Goal: Communication & Community: Answer question/provide support

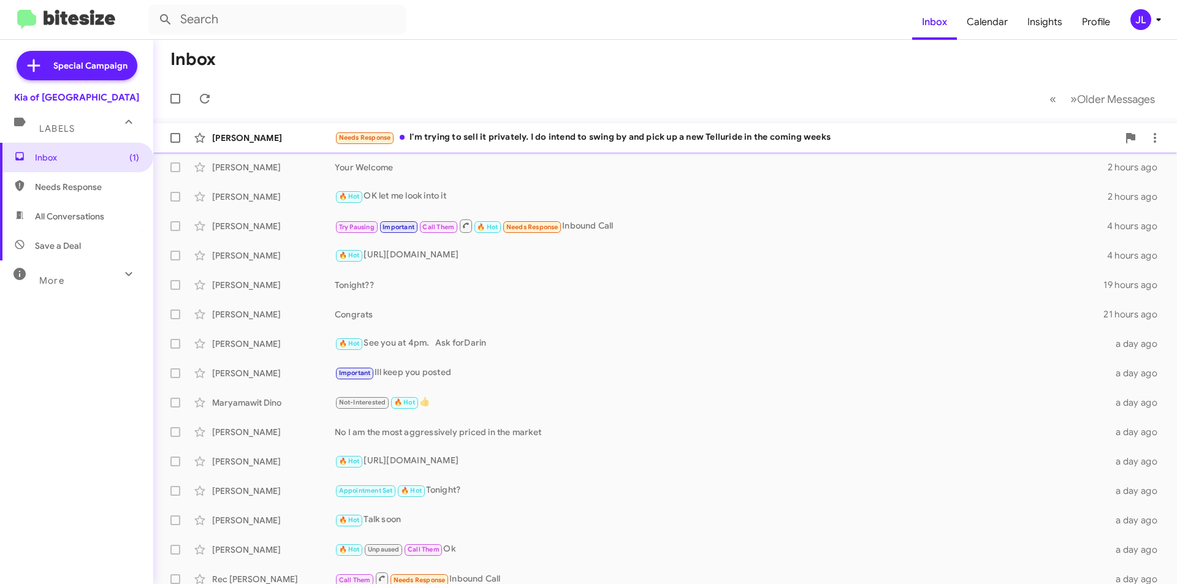
click at [497, 142] on div "Needs Response I'm trying to sell it privately. I do intend to swing by and pic…" at bounding box center [727, 138] width 784 height 14
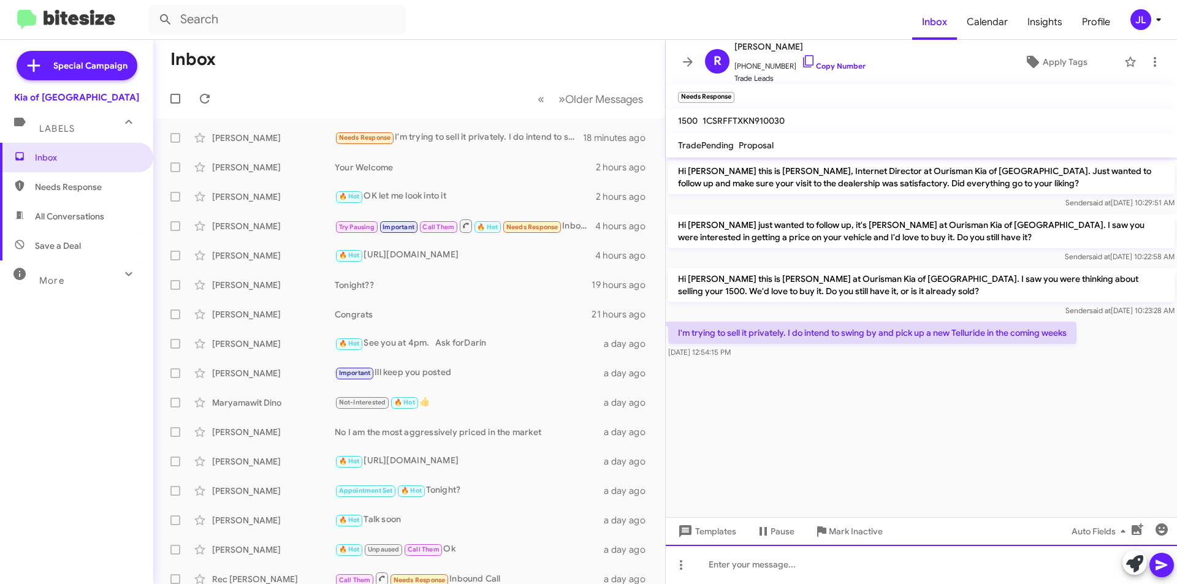
click at [839, 564] on div at bounding box center [921, 564] width 511 height 39
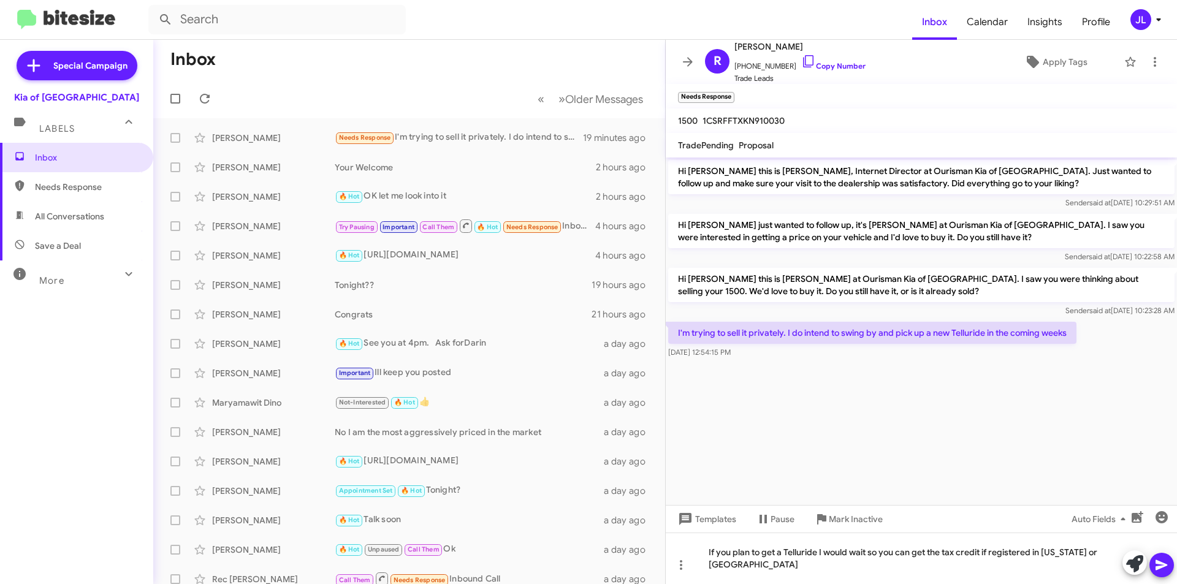
click at [1169, 566] on icon at bounding box center [1162, 565] width 15 height 15
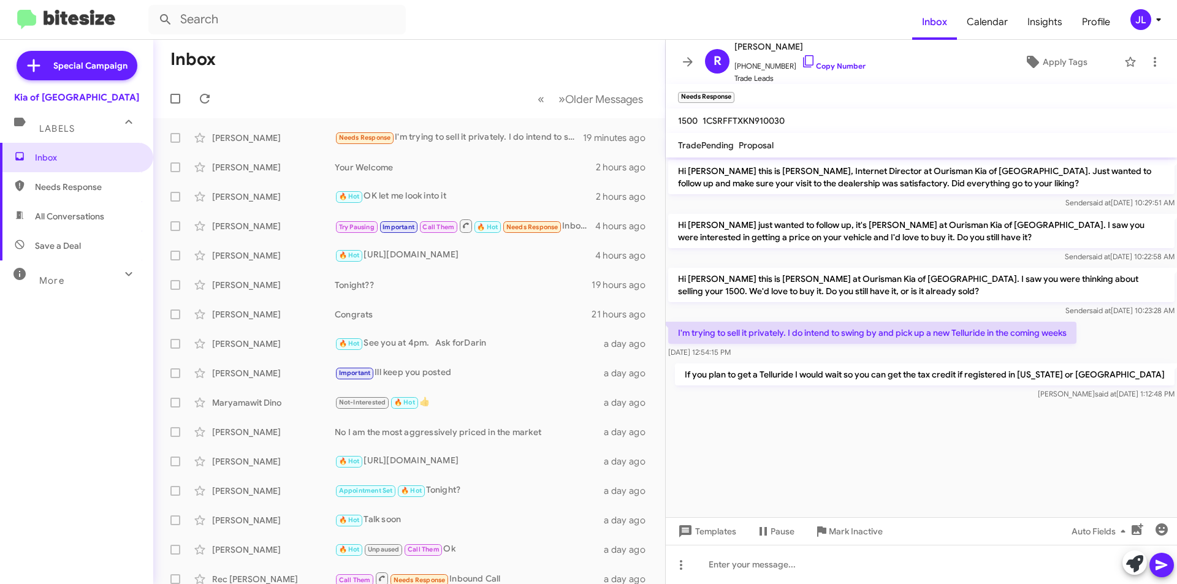
click at [62, 187] on span "Needs Response" at bounding box center [87, 187] width 104 height 12
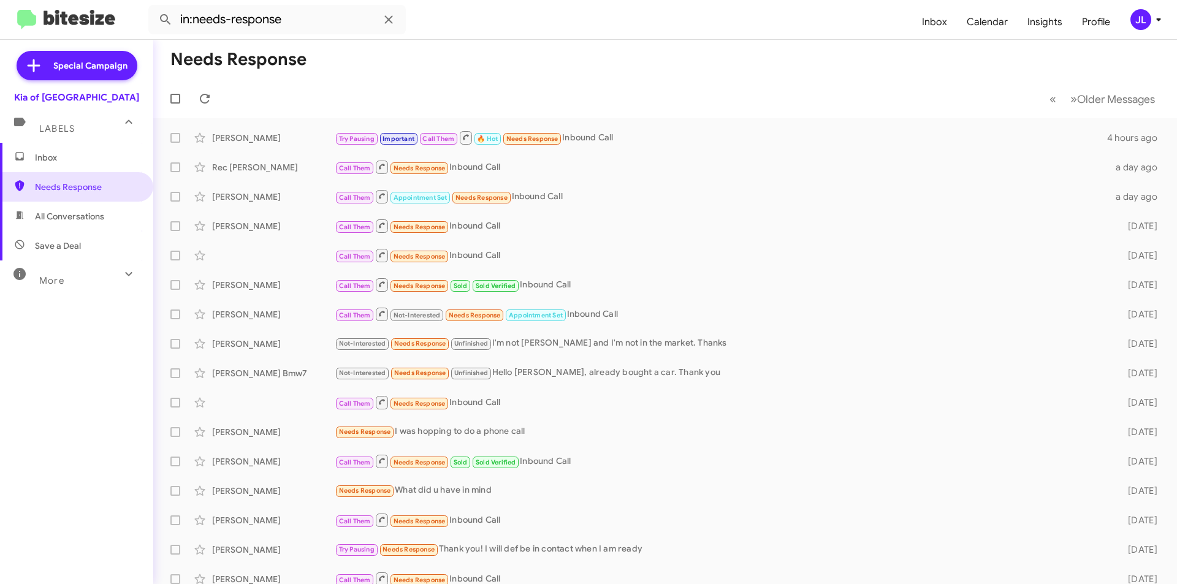
click at [70, 212] on span "All Conversations" at bounding box center [69, 216] width 69 height 12
type input "in:all-conversations"
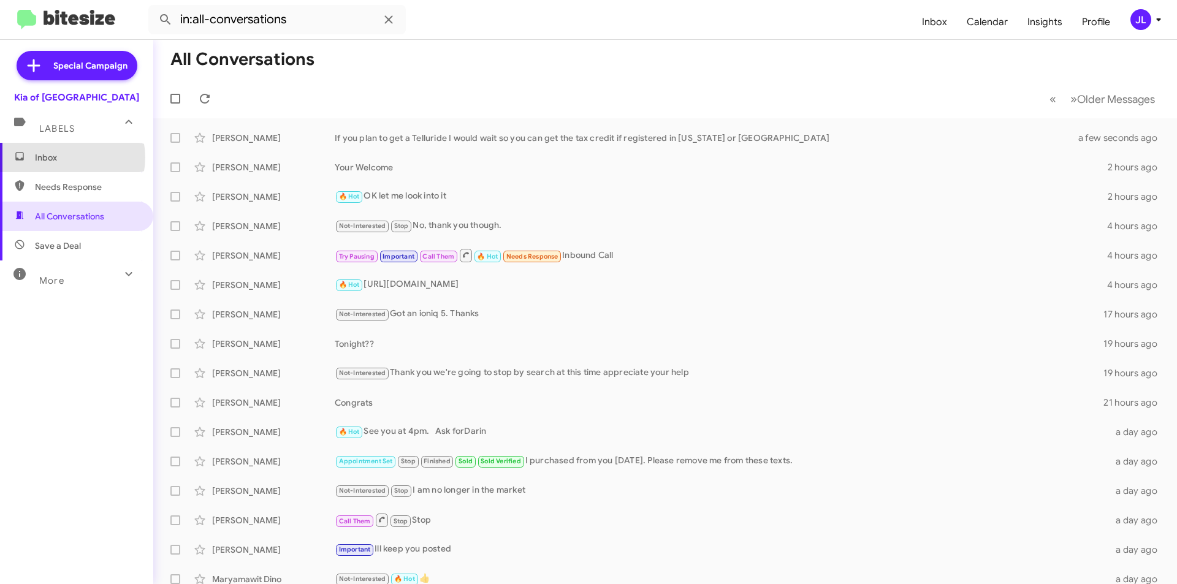
click at [64, 158] on span "Inbox" at bounding box center [87, 157] width 104 height 12
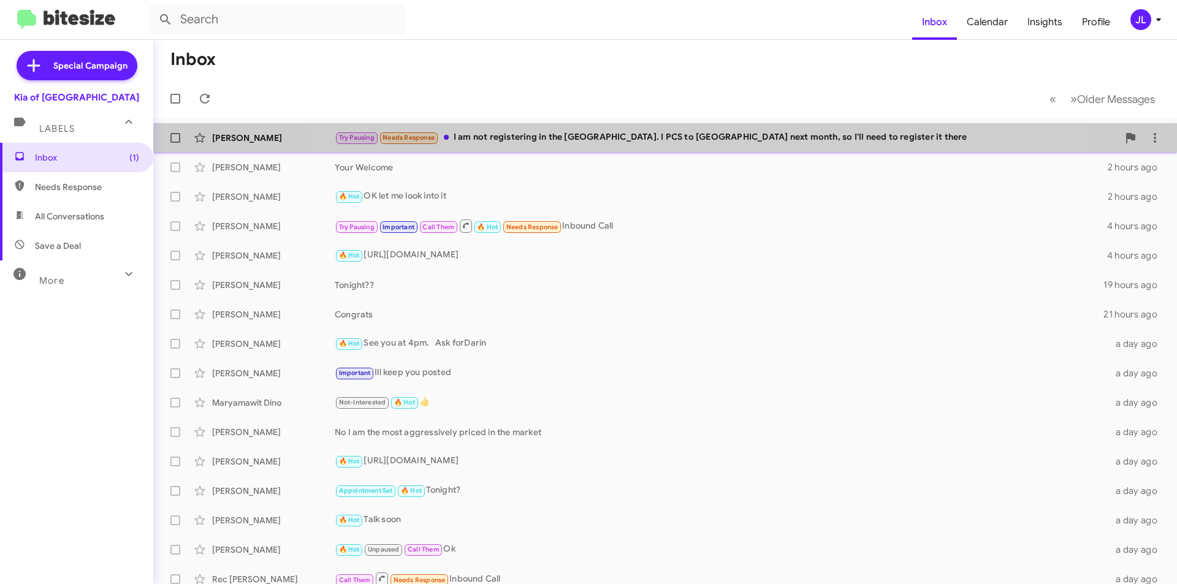
click at [672, 141] on div "Try Pausing Needs Response I am not registering in the [GEOGRAPHIC_DATA]. I PCS…" at bounding box center [727, 138] width 784 height 14
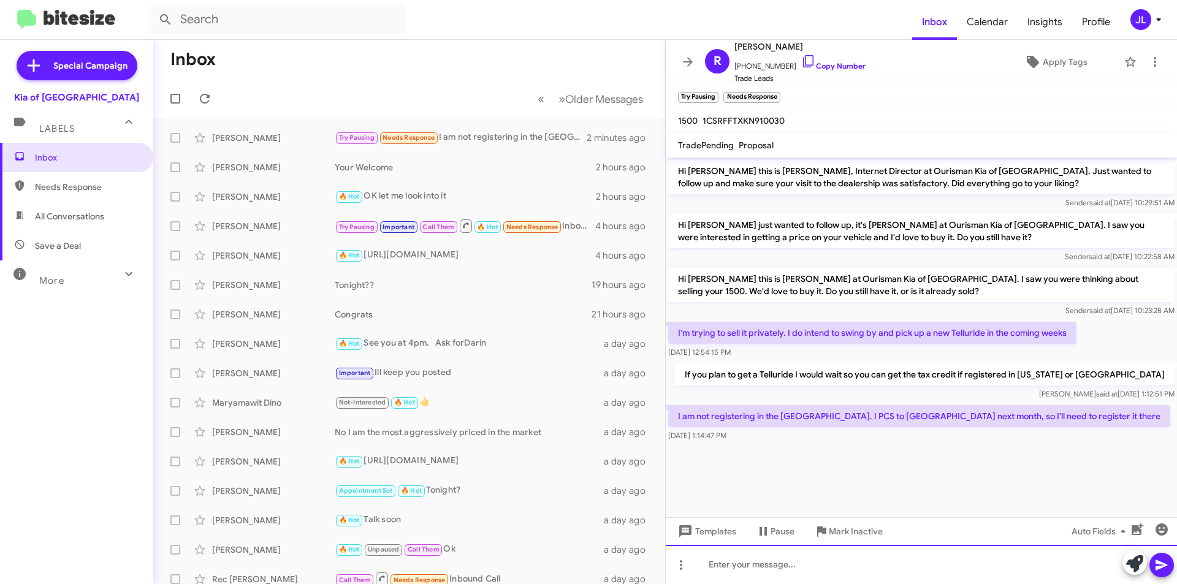
click at [930, 568] on div at bounding box center [921, 564] width 511 height 39
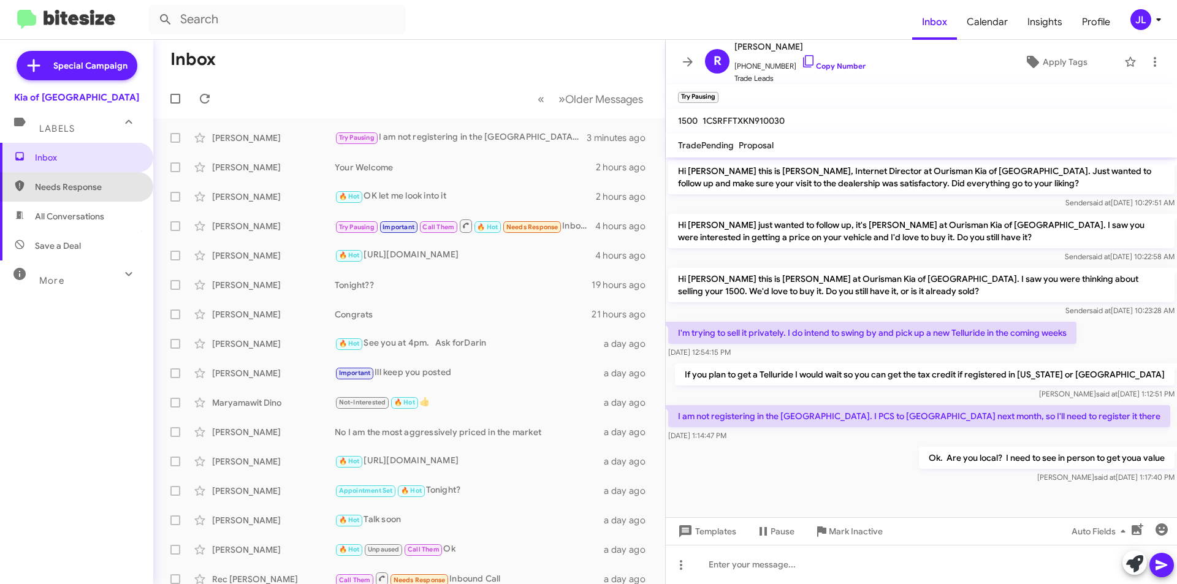
click at [80, 188] on span "Needs Response" at bounding box center [87, 187] width 104 height 12
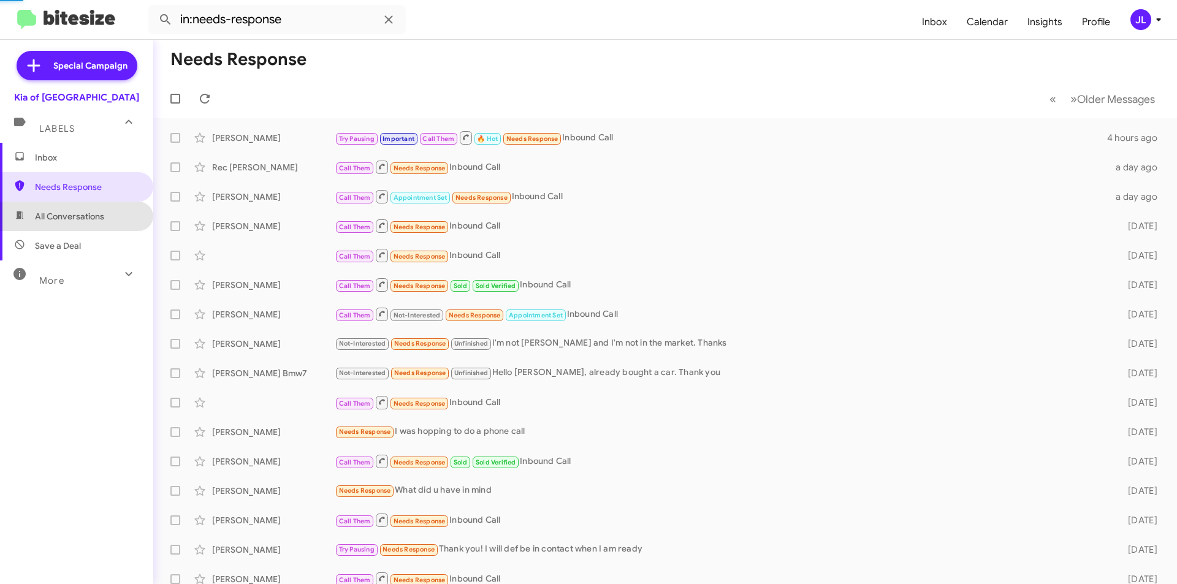
click at [77, 218] on span "All Conversations" at bounding box center [69, 216] width 69 height 12
type input "in:all-conversations"
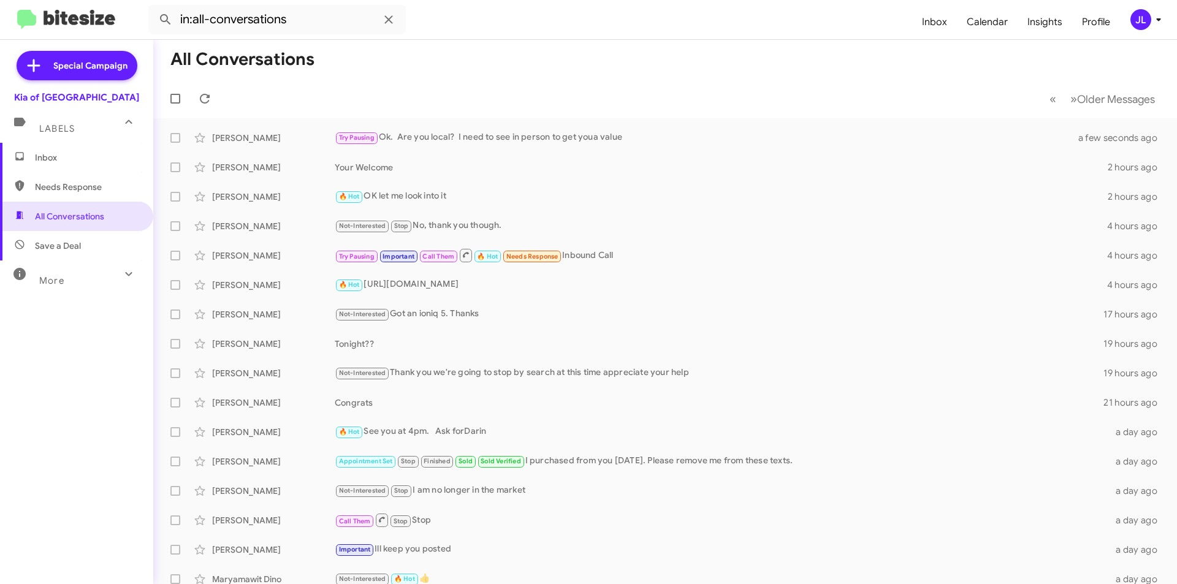
click at [71, 155] on span "Inbox" at bounding box center [87, 157] width 104 height 12
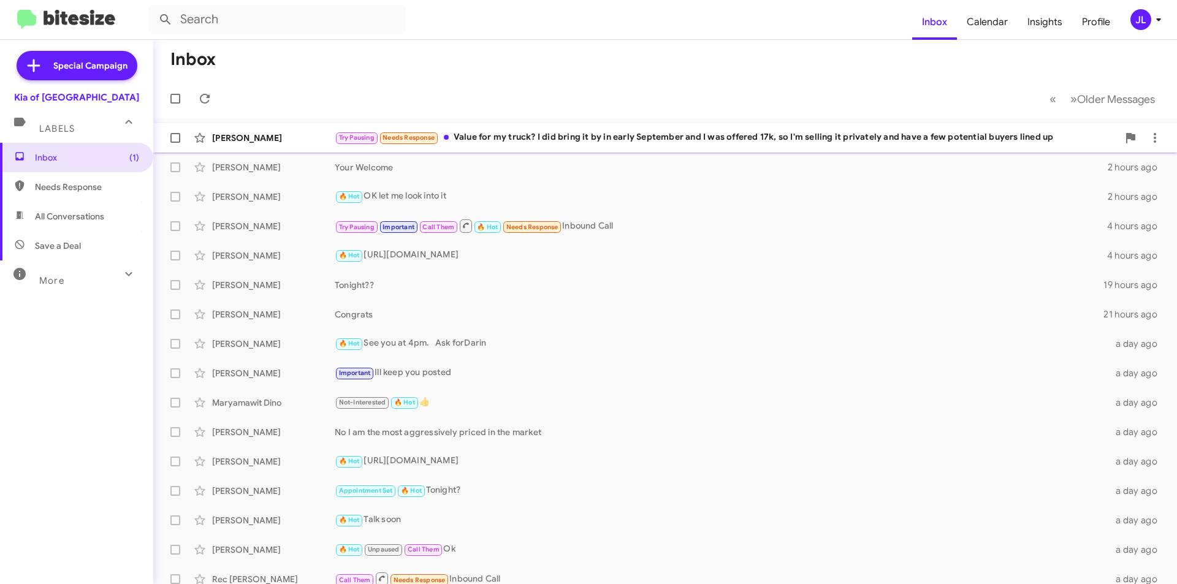
click at [567, 137] on div "Try Pausing Needs Response Value for my truck? I did bring it by in early Septe…" at bounding box center [727, 138] width 784 height 14
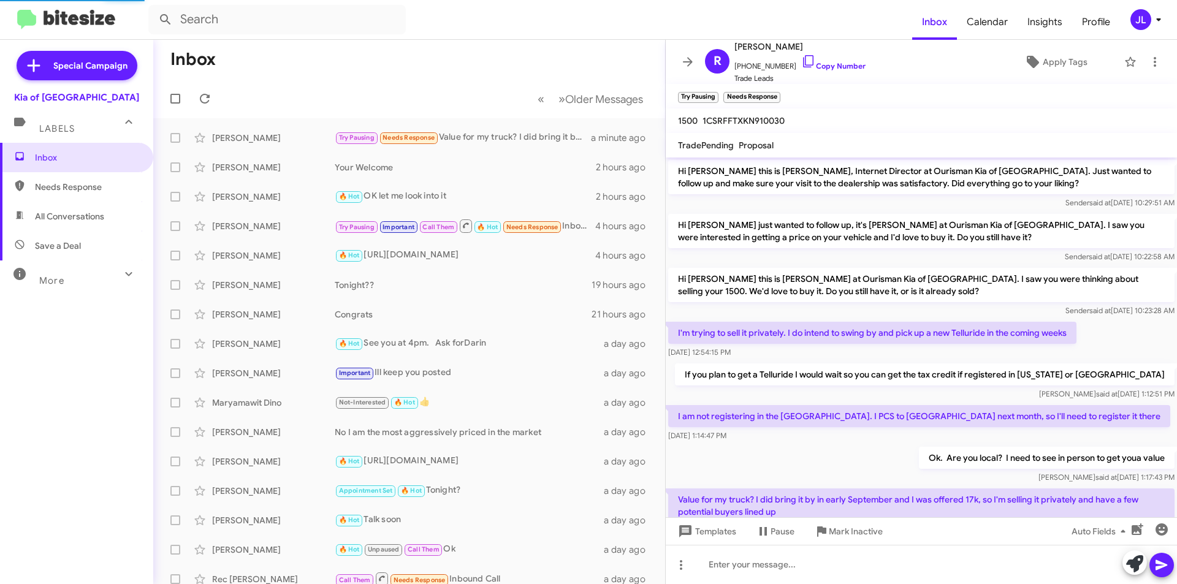
scroll to position [23, 0]
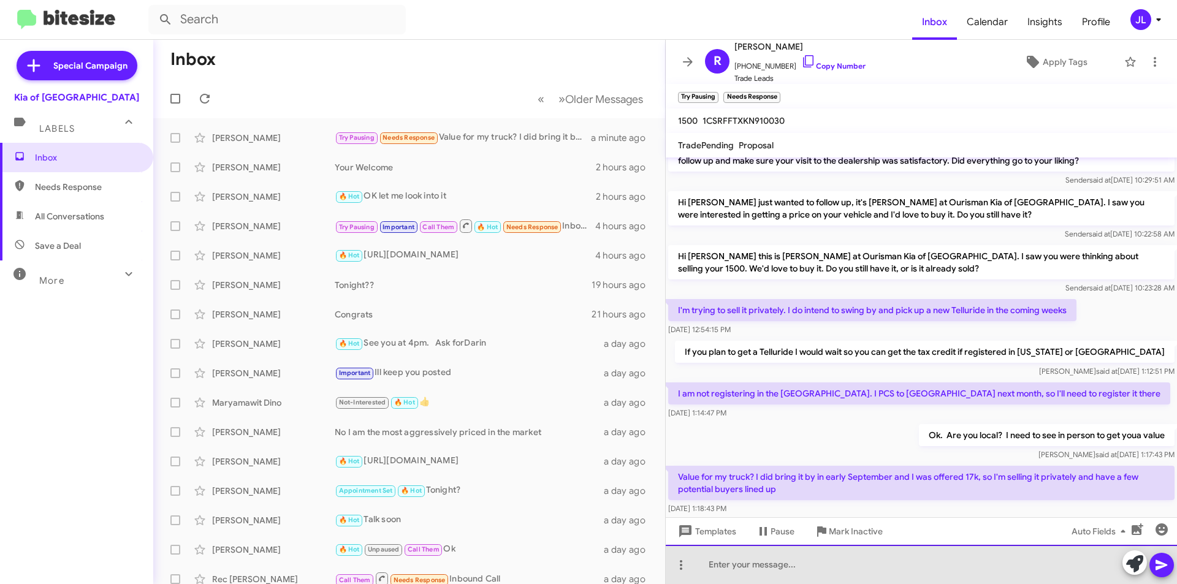
click at [874, 552] on div at bounding box center [921, 564] width 511 height 39
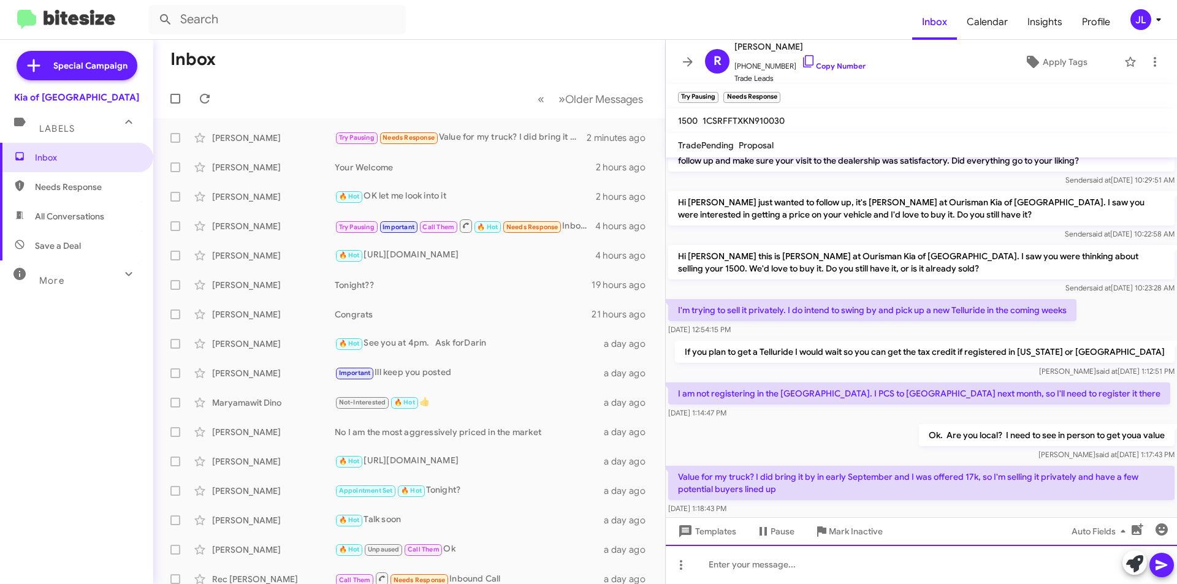
click at [868, 571] on div at bounding box center [921, 564] width 511 height 39
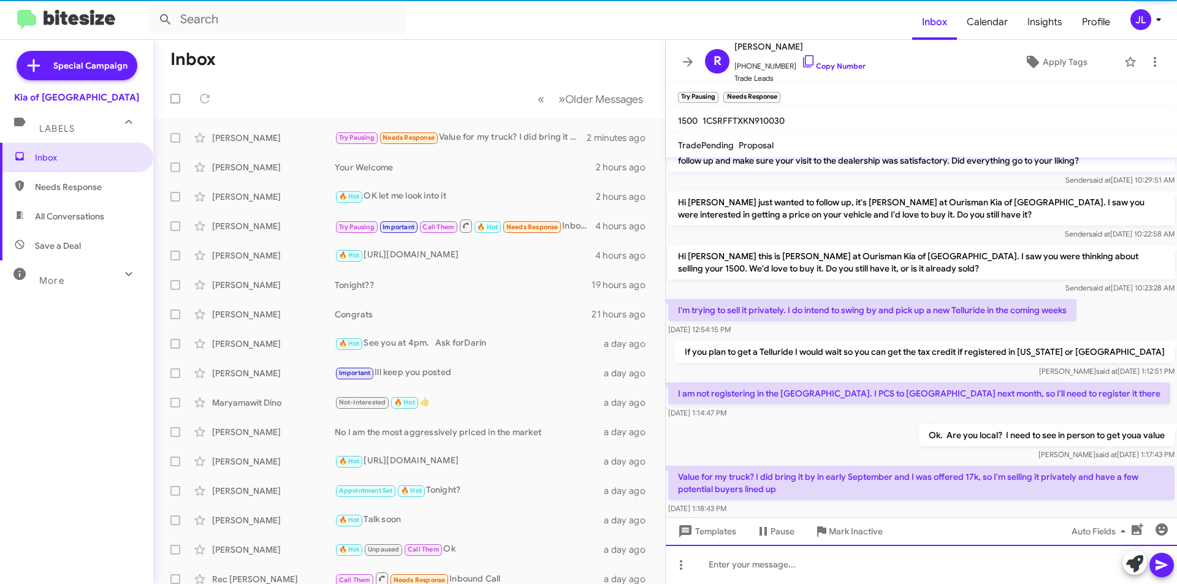
scroll to position [92, 0]
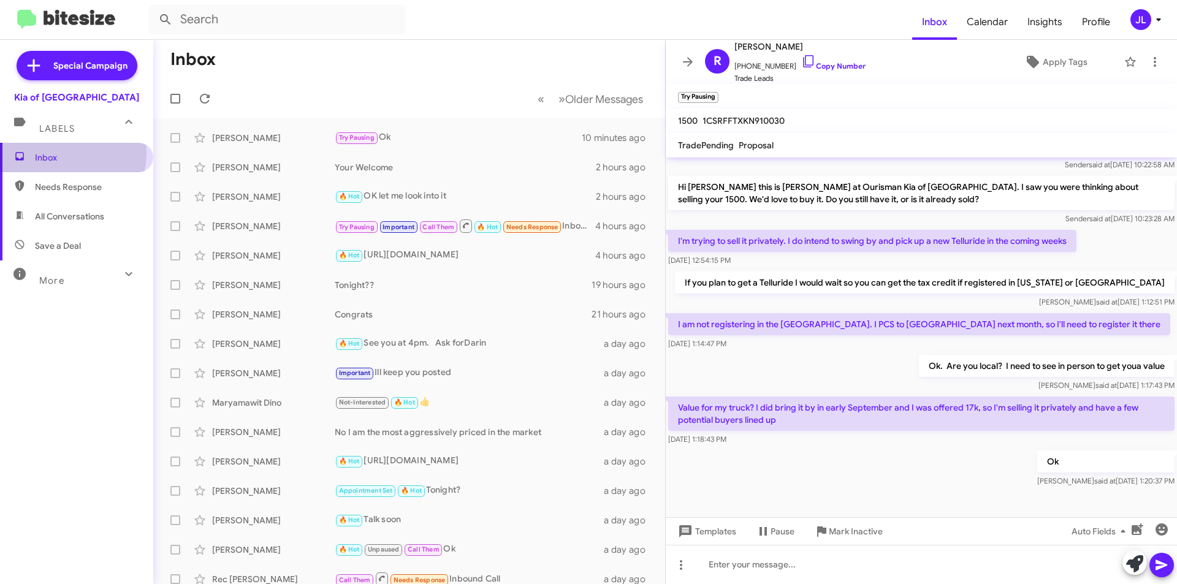
click at [52, 152] on span "Inbox" at bounding box center [87, 157] width 104 height 12
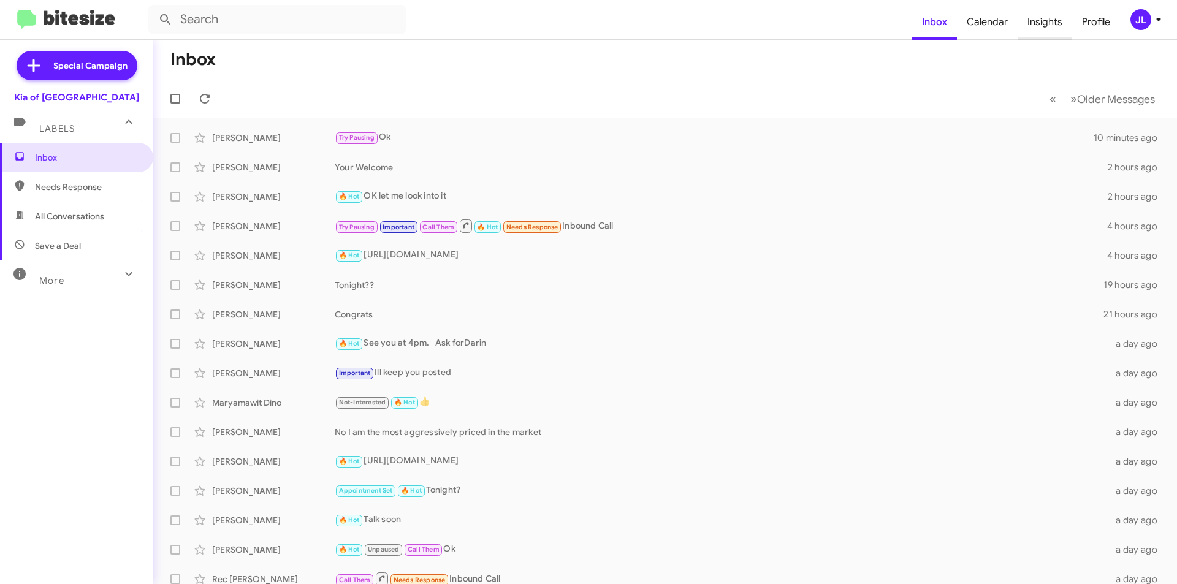
click at [1048, 25] on span "Insights" at bounding box center [1045, 22] width 55 height 36
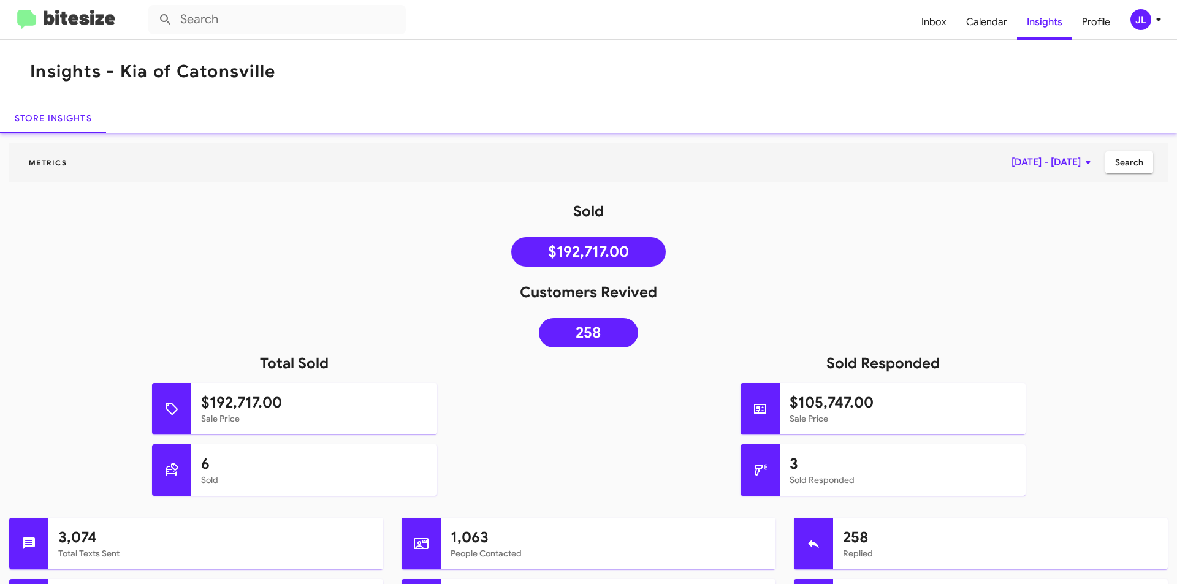
click at [71, 21] on img at bounding box center [66, 20] width 98 height 20
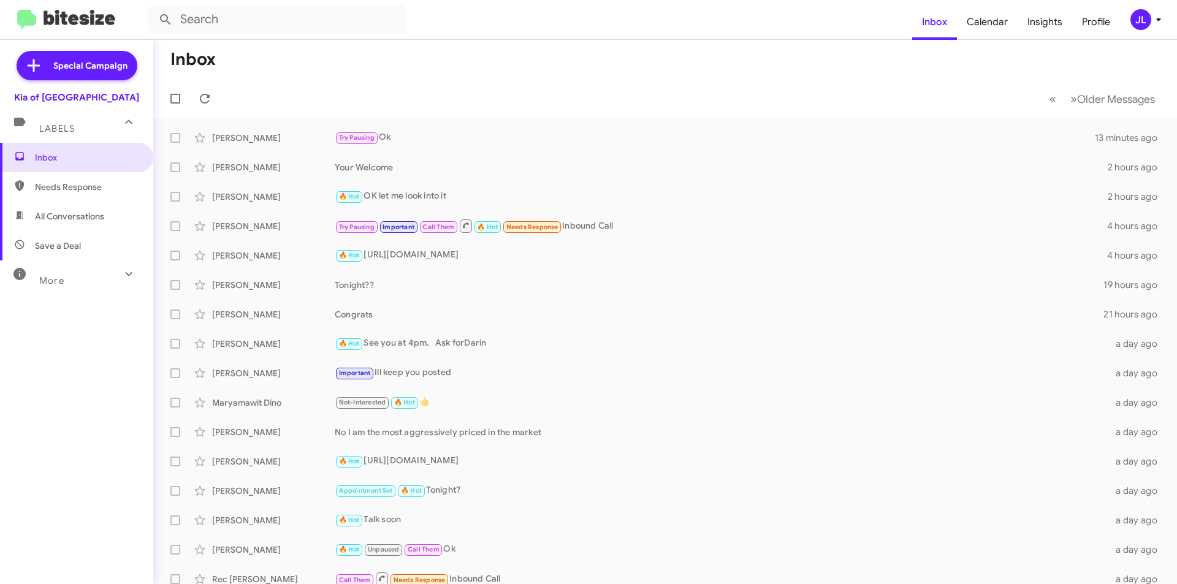
click at [59, 189] on span "Needs Response" at bounding box center [87, 187] width 104 height 12
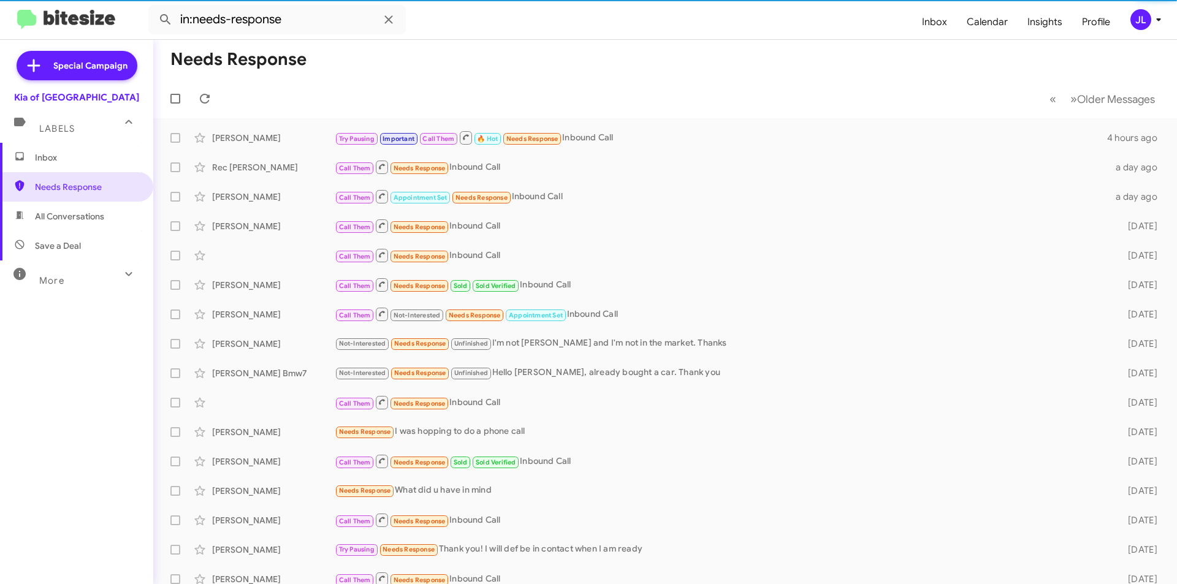
click at [62, 218] on span "All Conversations" at bounding box center [69, 216] width 69 height 12
type input "in:all-conversations"
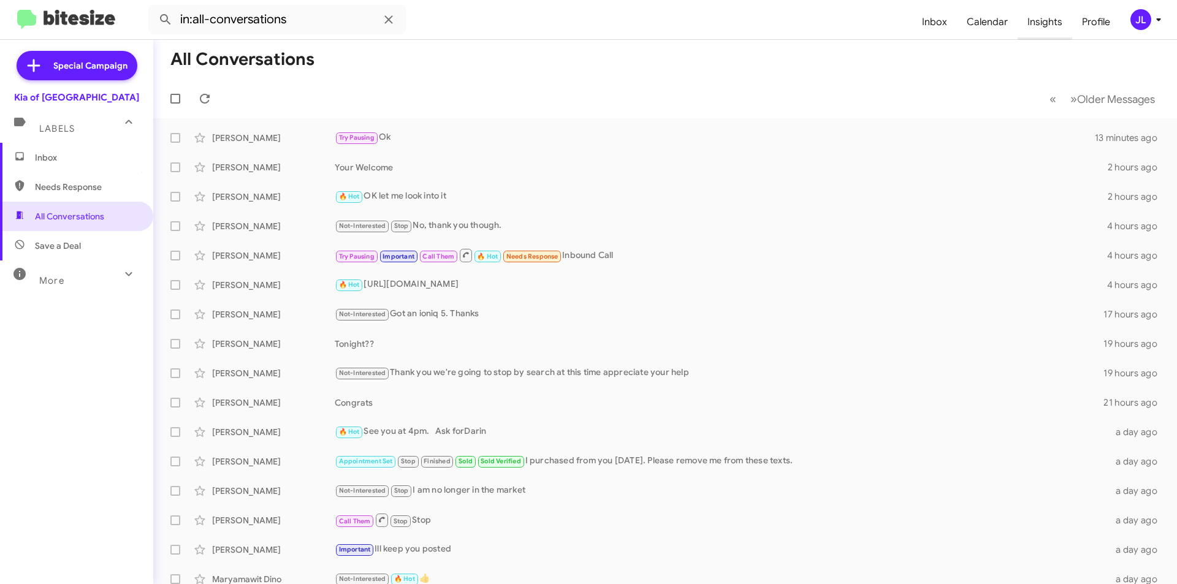
click at [1032, 24] on span "Insights" at bounding box center [1045, 22] width 55 height 36
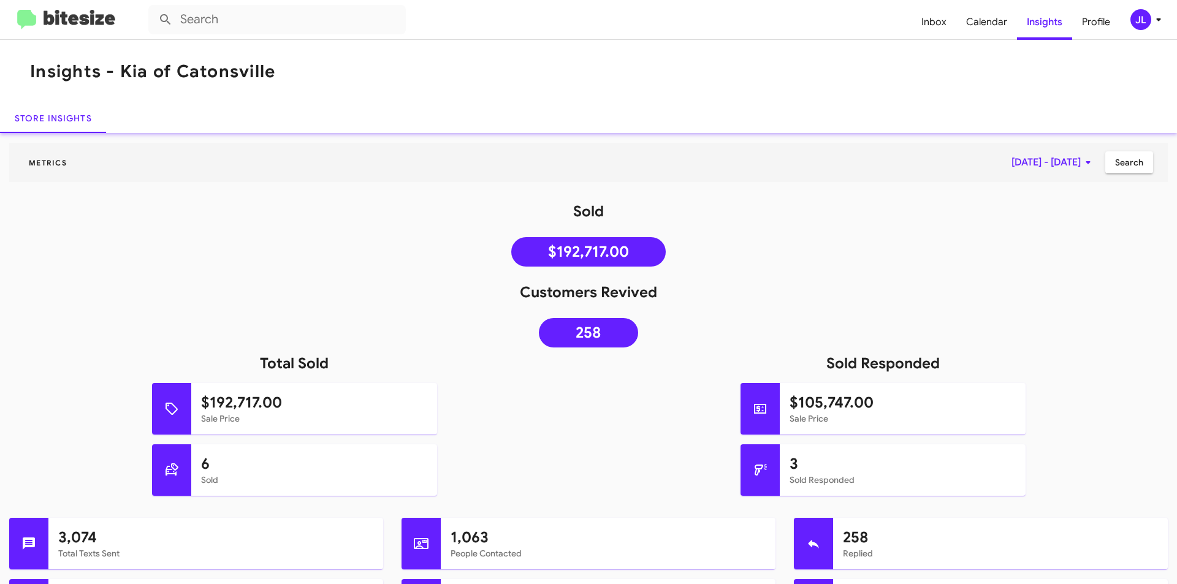
click at [37, 17] on img at bounding box center [66, 20] width 98 height 20
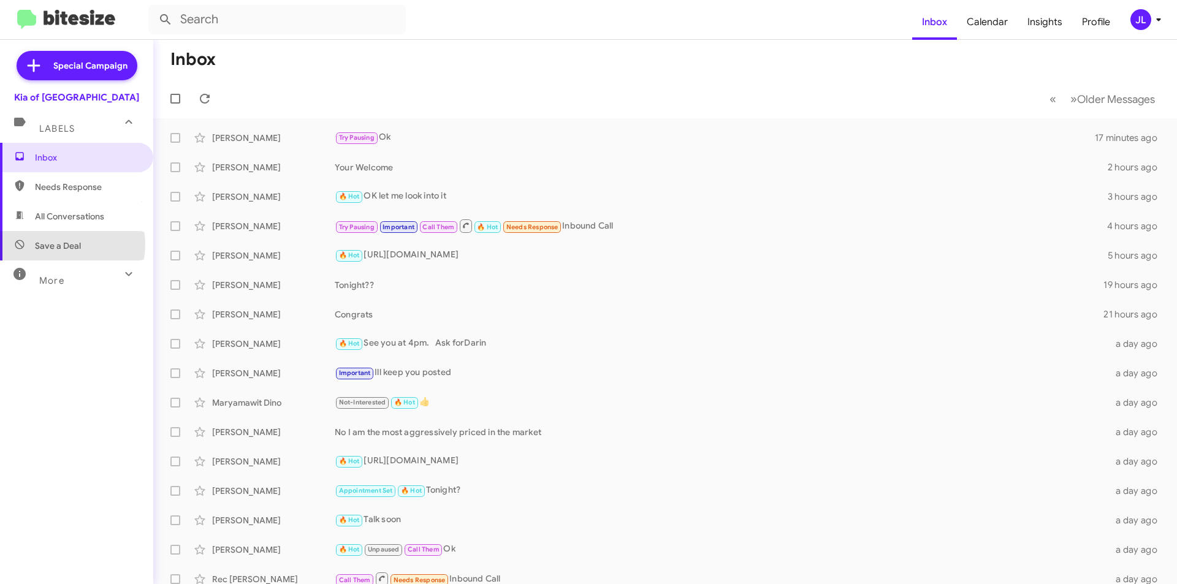
click at [59, 245] on span "Save a Deal" at bounding box center [58, 246] width 46 height 12
type input "in:not-interested"
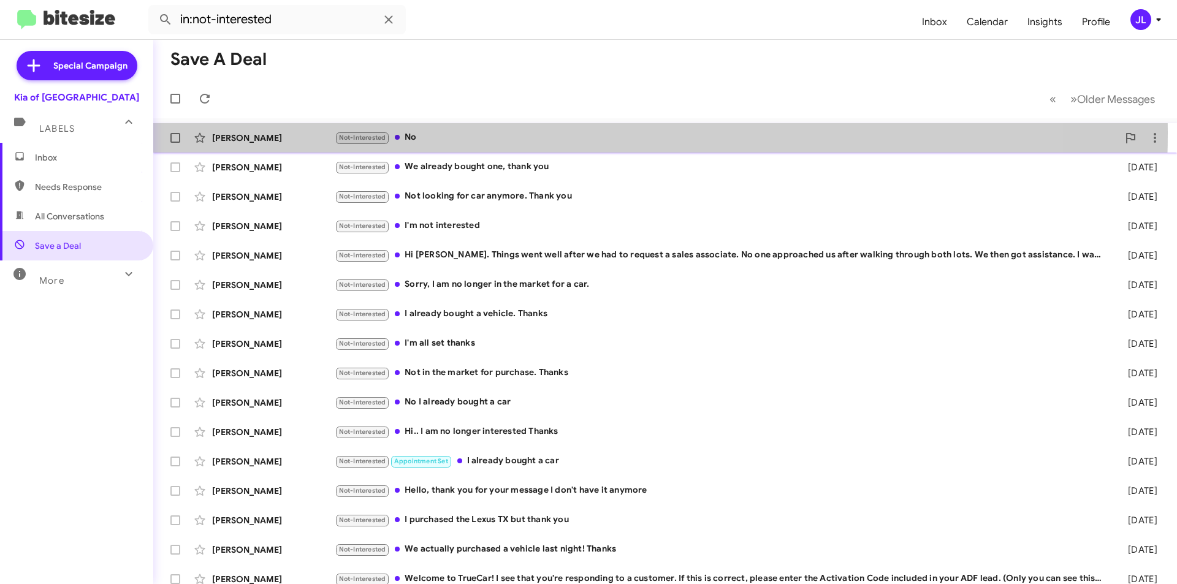
click at [414, 132] on div "Not-Interested No" at bounding box center [727, 138] width 784 height 14
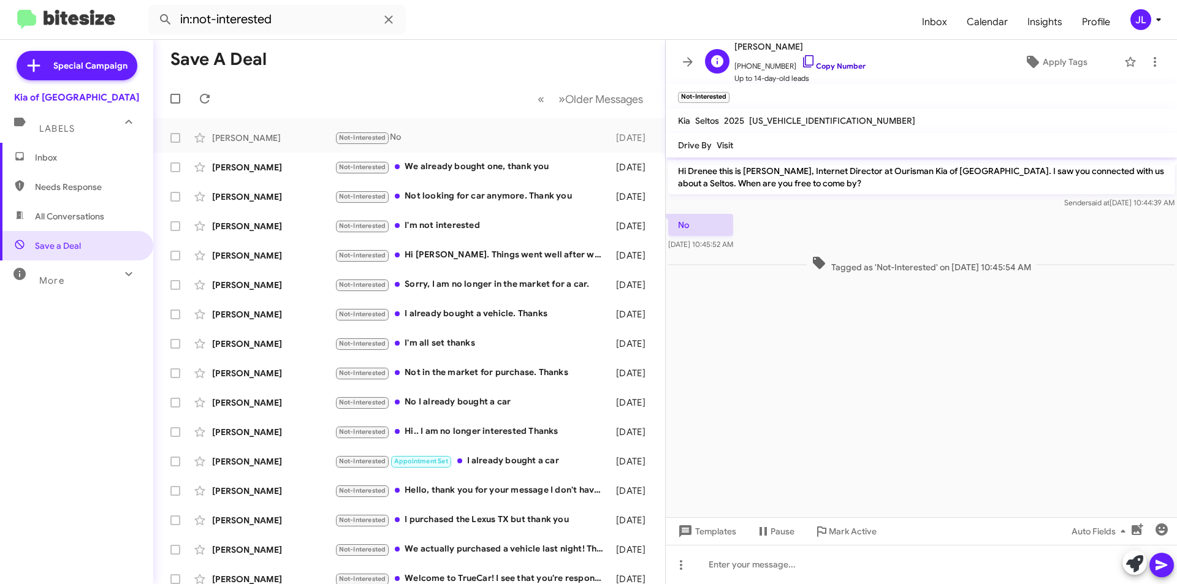
click at [839, 64] on link "Copy Number" at bounding box center [833, 65] width 64 height 9
click at [1148, 52] on button at bounding box center [1155, 62] width 25 height 25
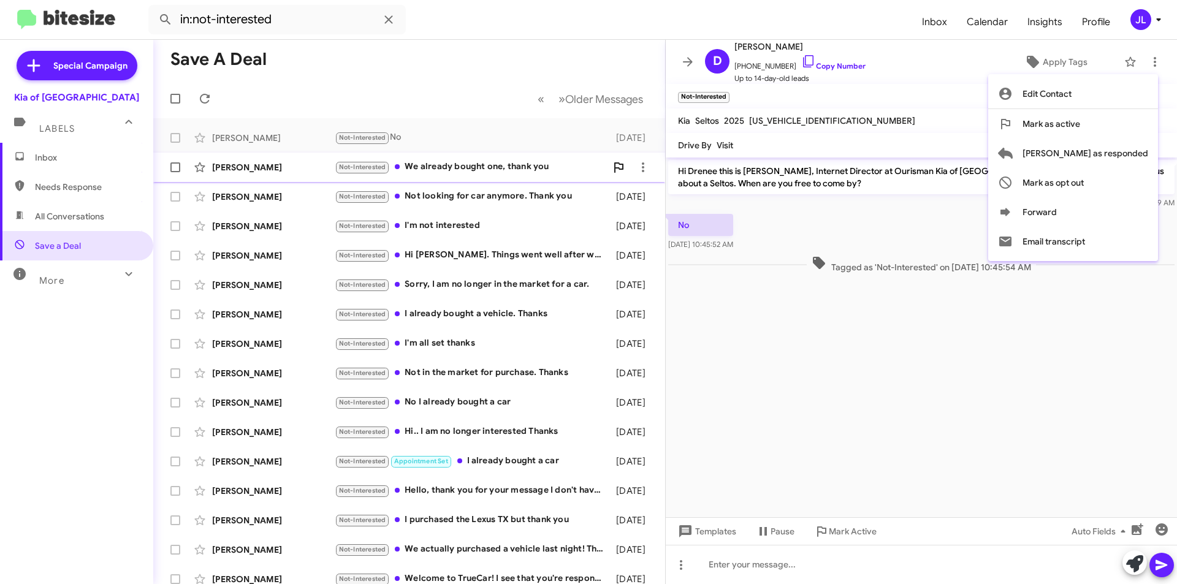
click at [1127, 158] on span "[PERSON_NAME] as responded" at bounding box center [1086, 153] width 126 height 29
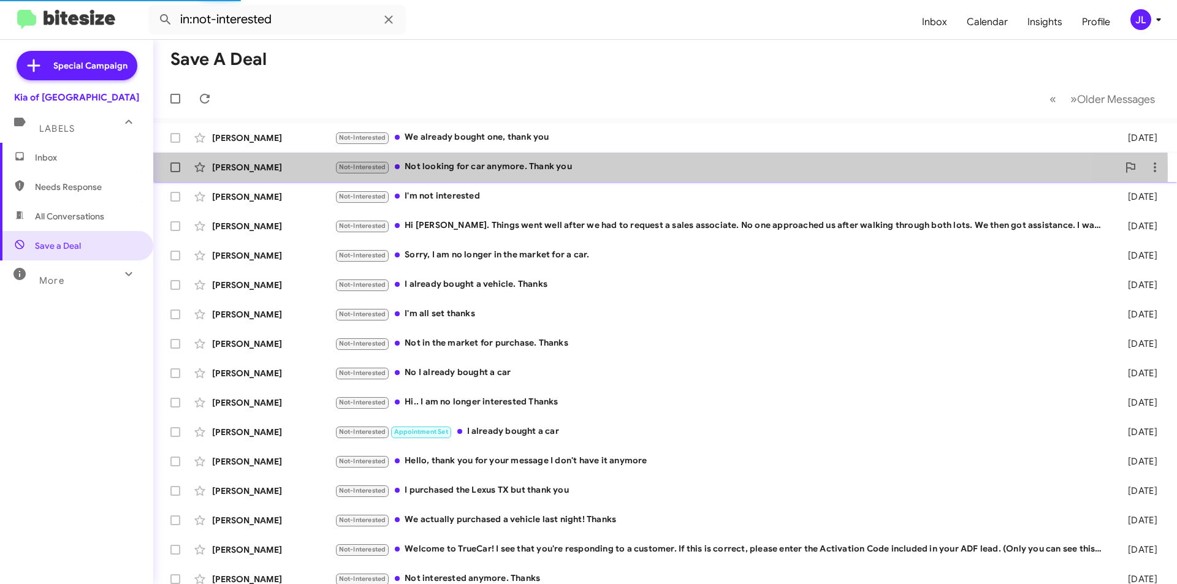
click at [429, 170] on div "Not-Interested Not looking for car anymore. Thank you" at bounding box center [727, 167] width 784 height 14
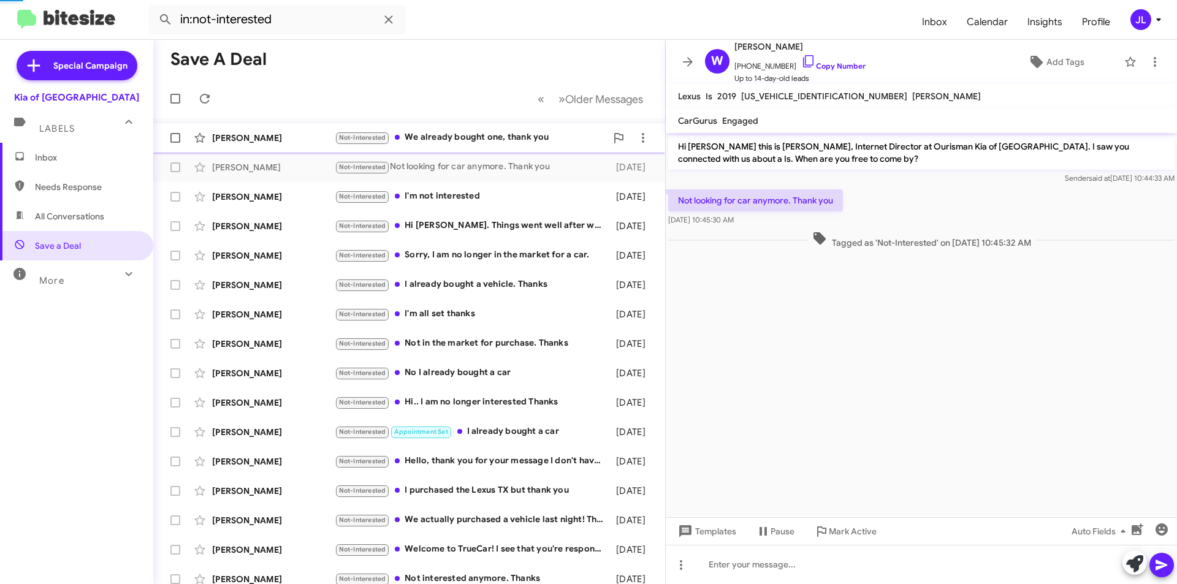
click at [427, 136] on div "Not-Interested We already bought one, thank you" at bounding box center [471, 138] width 272 height 14
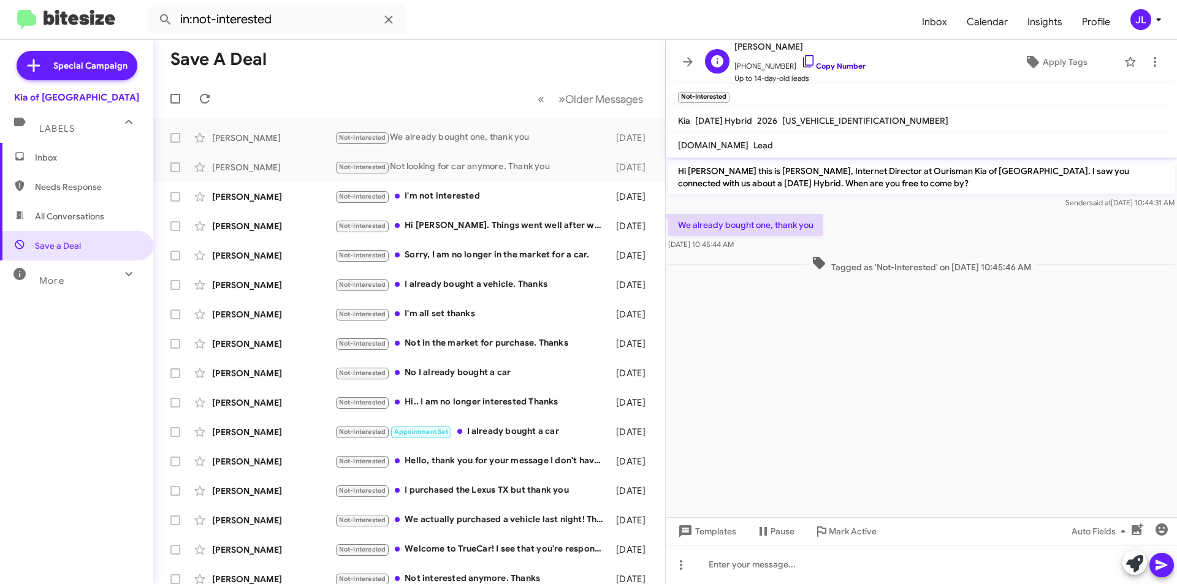
click at [837, 65] on link "Copy Number" at bounding box center [833, 65] width 64 height 9
click at [1157, 64] on span at bounding box center [1155, 62] width 25 height 15
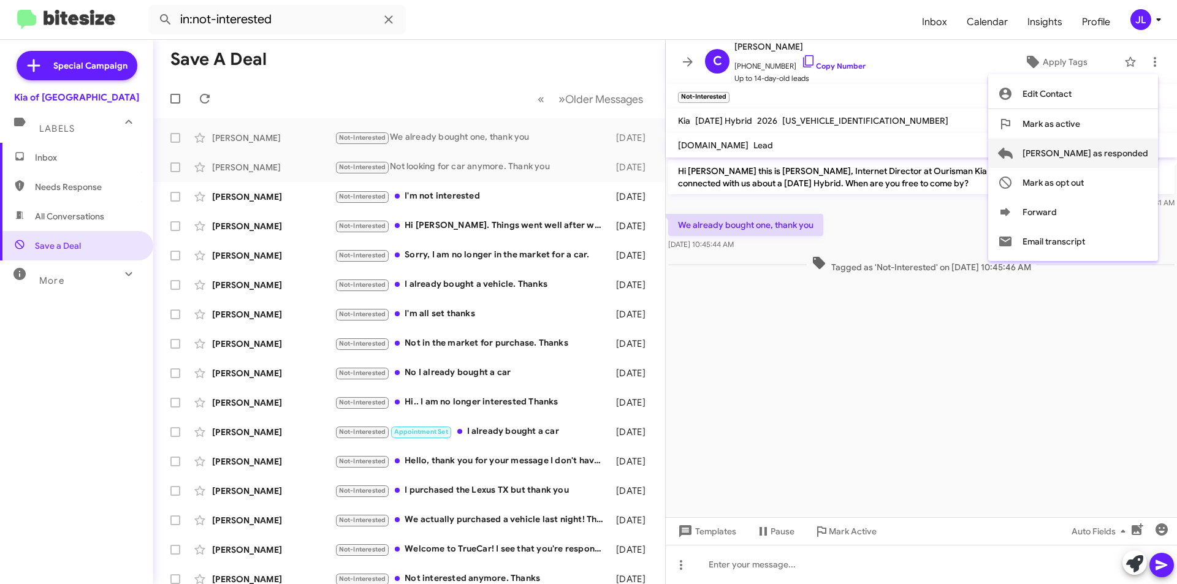
click at [1126, 151] on span "[PERSON_NAME] as responded" at bounding box center [1086, 153] width 126 height 29
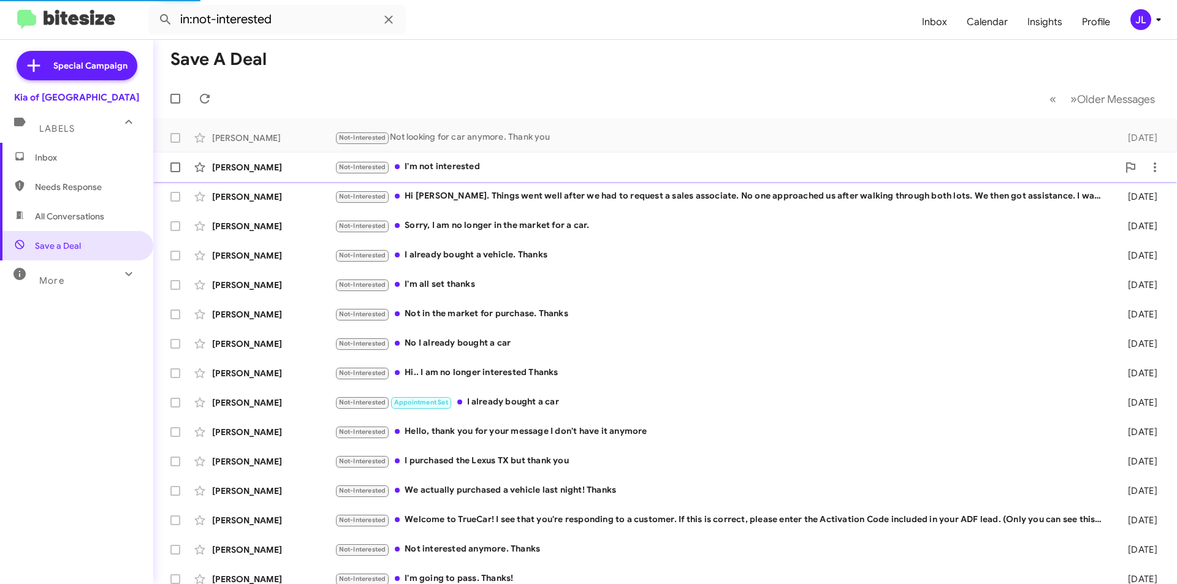
click at [446, 191] on div "Not-Interested Hi [PERSON_NAME]. Things went well after we had to request a sal…" at bounding box center [722, 196] width 774 height 14
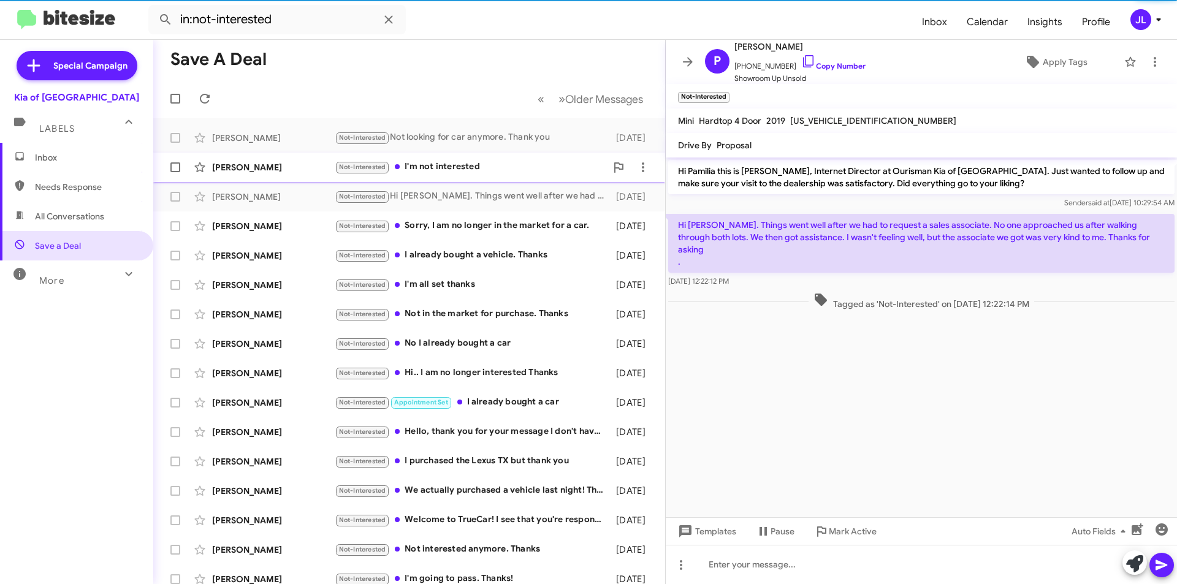
click at [460, 172] on div "Not-Interested I'm not interested" at bounding box center [471, 167] width 272 height 14
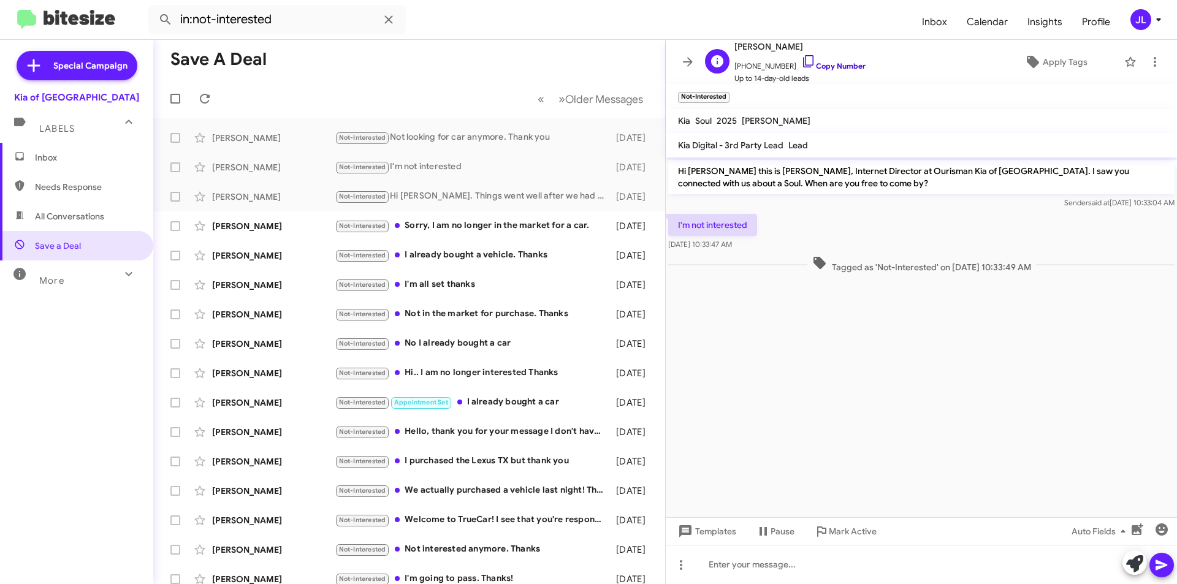
click at [830, 62] on link "Copy Number" at bounding box center [833, 65] width 64 height 9
click at [825, 70] on link "Copy Number" at bounding box center [833, 65] width 64 height 9
click at [814, 69] on link "Copy Number" at bounding box center [833, 65] width 64 height 9
click at [832, 63] on link "Copy Number" at bounding box center [833, 65] width 64 height 9
click at [790, 45] on span "[PERSON_NAME]" at bounding box center [800, 46] width 131 height 15
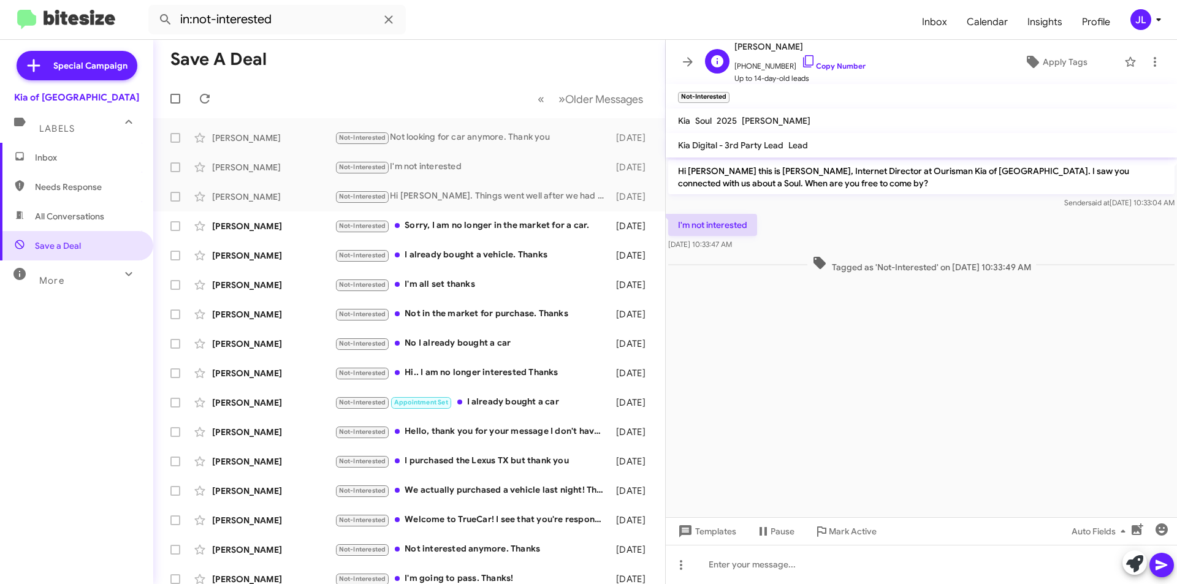
drag, startPoint x: 806, startPoint y: 45, endPoint x: 734, endPoint y: 42, distance: 72.4
click at [734, 42] on div "T [PERSON_NAME] [PHONE_NUMBER] Copy Number Up to 14-day-old leads" at bounding box center [783, 61] width 166 height 45
copy span "[PERSON_NAME]"
drag, startPoint x: 834, startPoint y: 66, endPoint x: 804, endPoint y: 58, distance: 30.3
click at [833, 66] on link "Copy Number" at bounding box center [833, 65] width 64 height 9
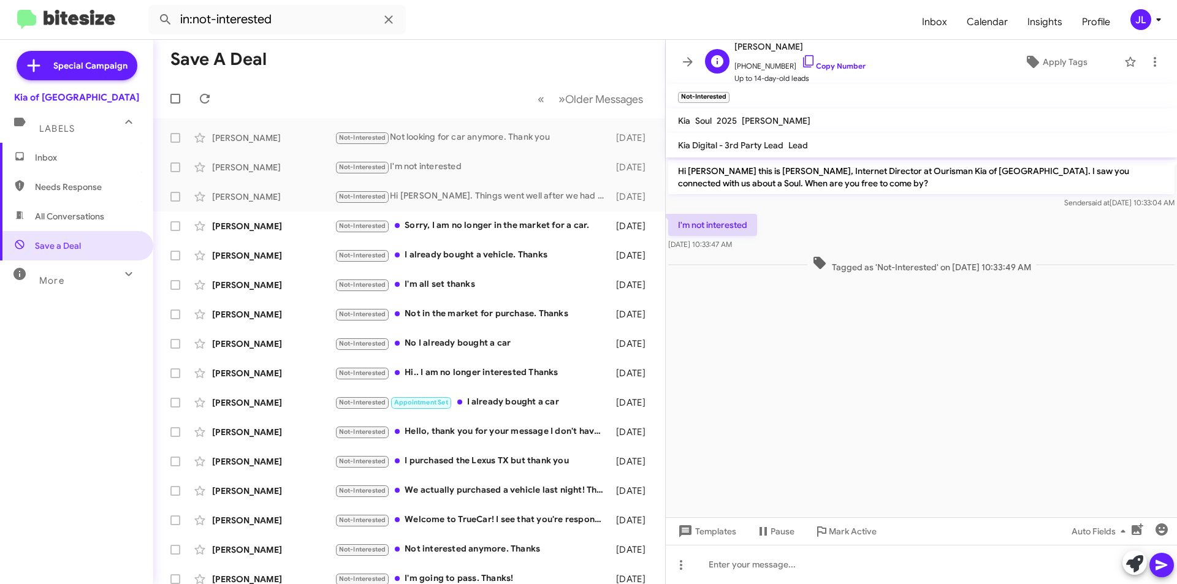
copy span "[PERSON_NAME]"
click at [1148, 59] on icon at bounding box center [1155, 62] width 15 height 15
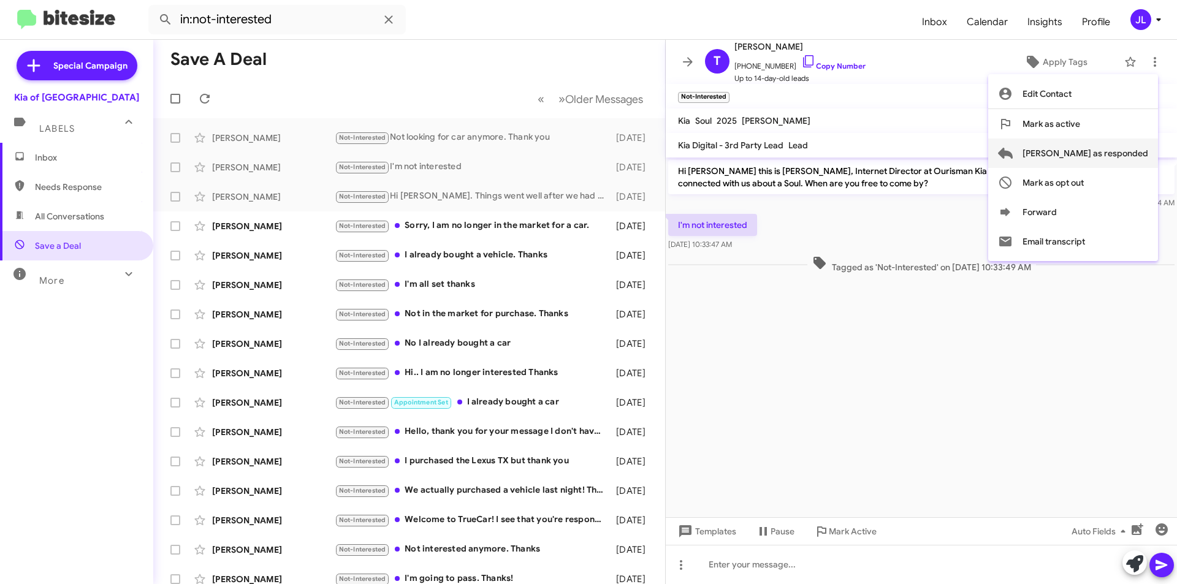
click at [1120, 159] on span "[PERSON_NAME] as responded" at bounding box center [1086, 153] width 126 height 29
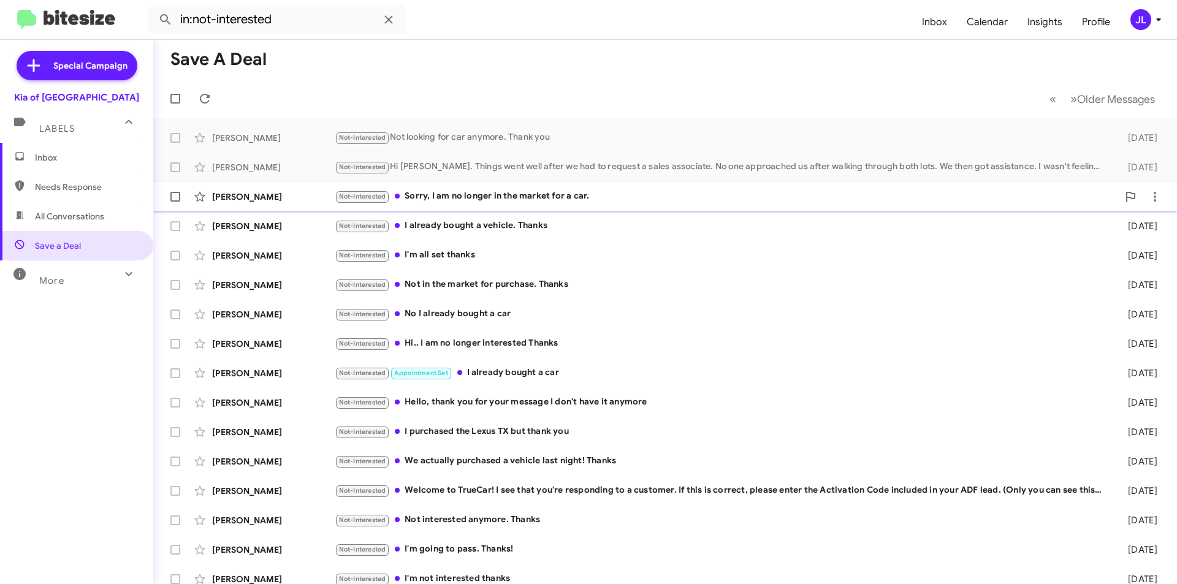
click at [444, 199] on div "Not-Interested Sorry, I am no longer in the market for a car." at bounding box center [727, 196] width 784 height 14
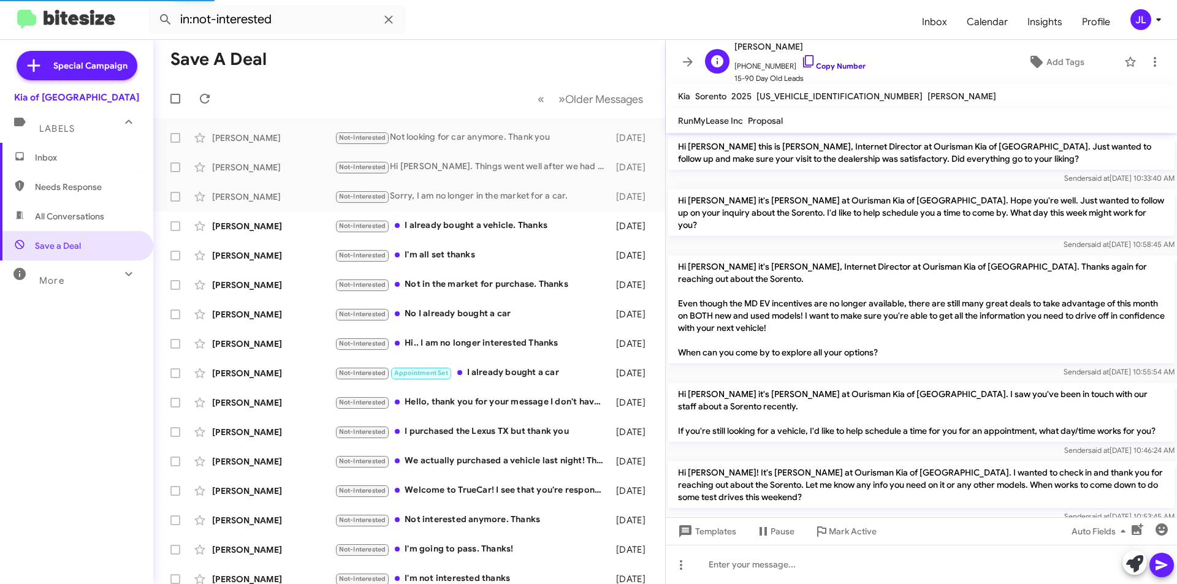
scroll to position [188, 0]
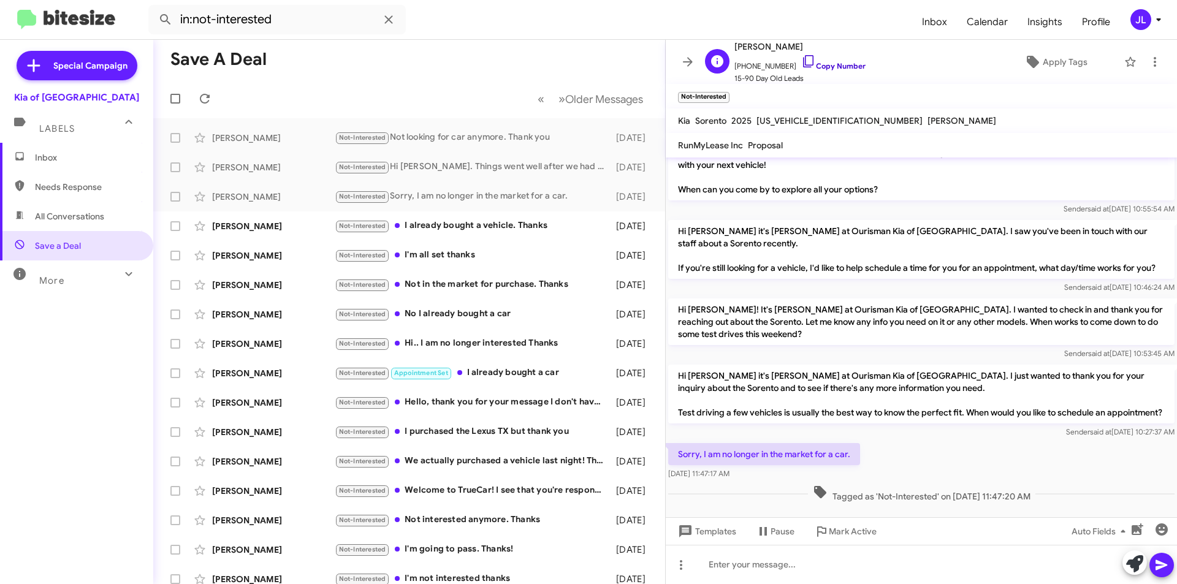
click at [824, 65] on link "Copy Number" at bounding box center [833, 65] width 64 height 9
click at [1149, 66] on icon at bounding box center [1155, 62] width 15 height 15
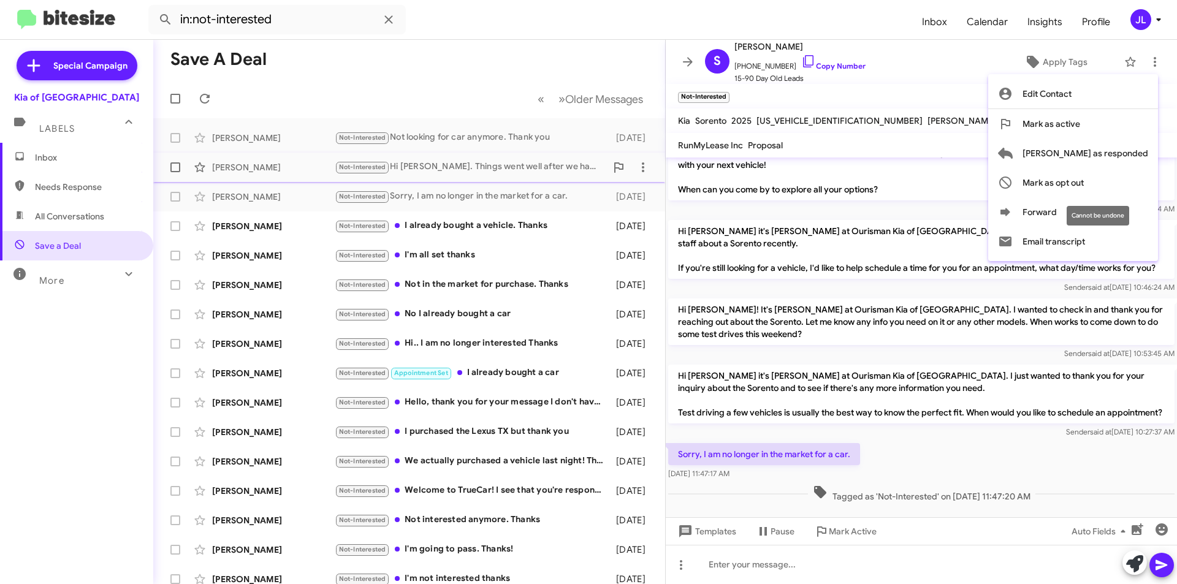
click at [1084, 181] on span "Mark as opt out" at bounding box center [1053, 182] width 61 height 29
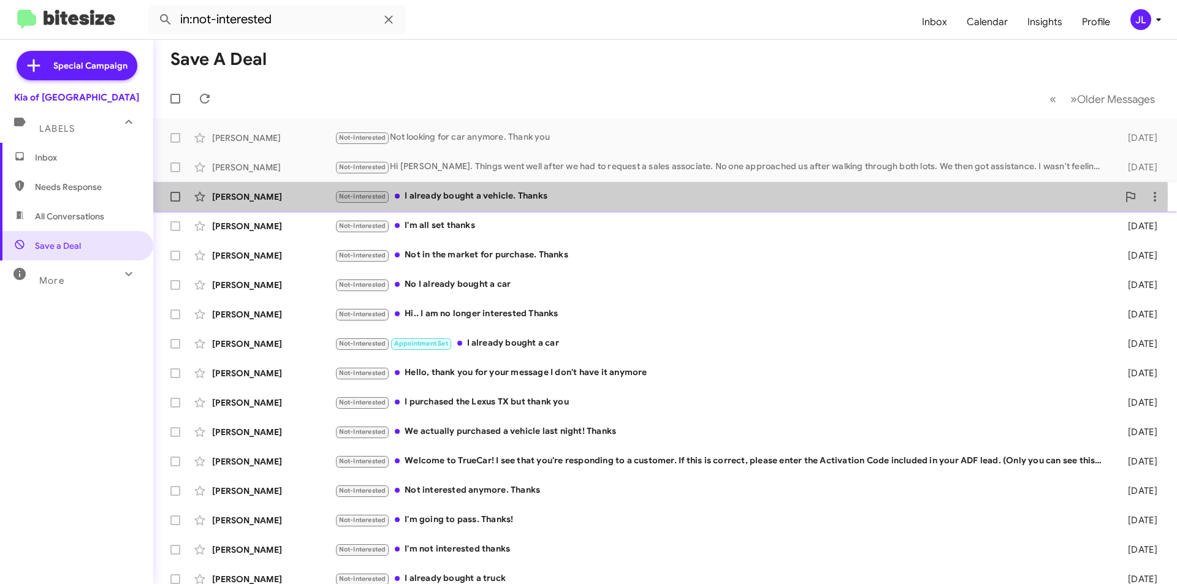
click at [443, 197] on div "Not-Interested I already bought a vehicle. Thanks" at bounding box center [727, 196] width 784 height 14
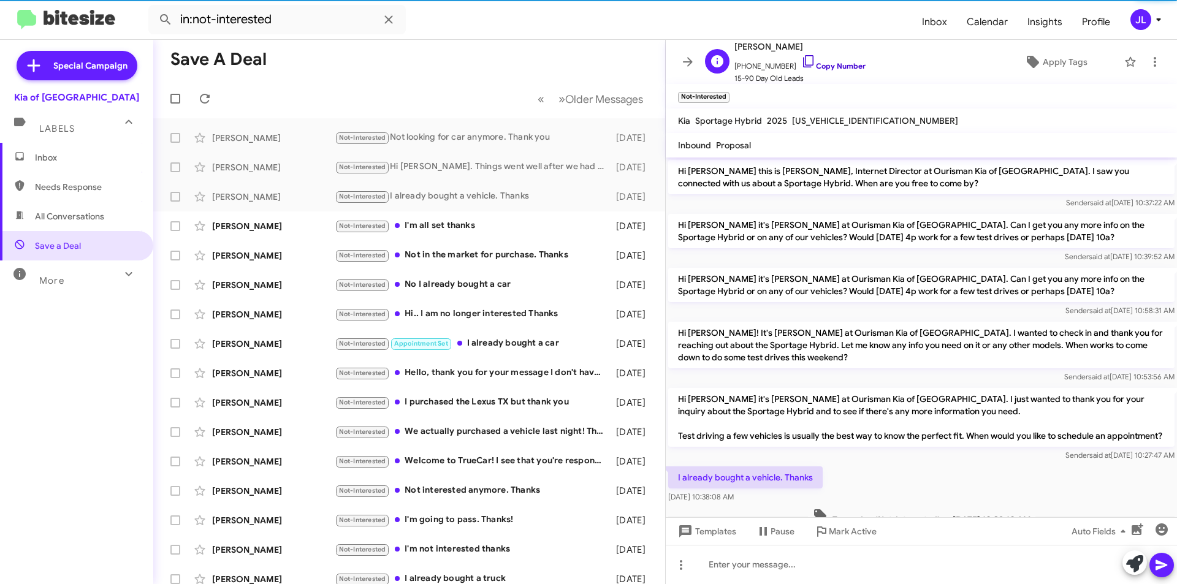
scroll to position [45, 0]
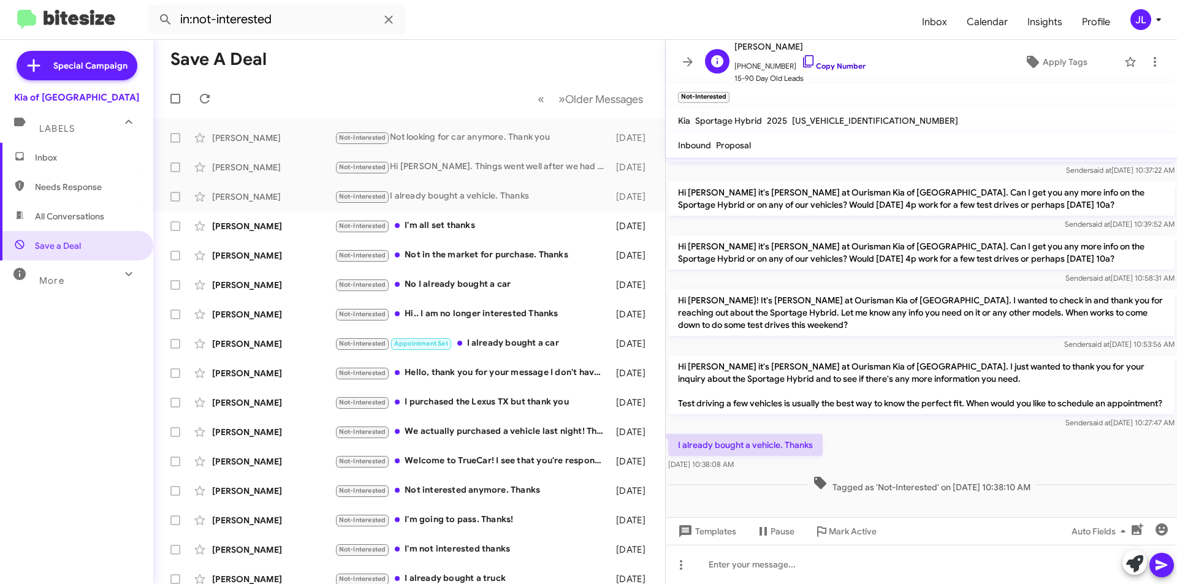
click at [833, 66] on link "Copy Number" at bounding box center [833, 65] width 64 height 9
click at [1152, 61] on icon at bounding box center [1155, 62] width 15 height 15
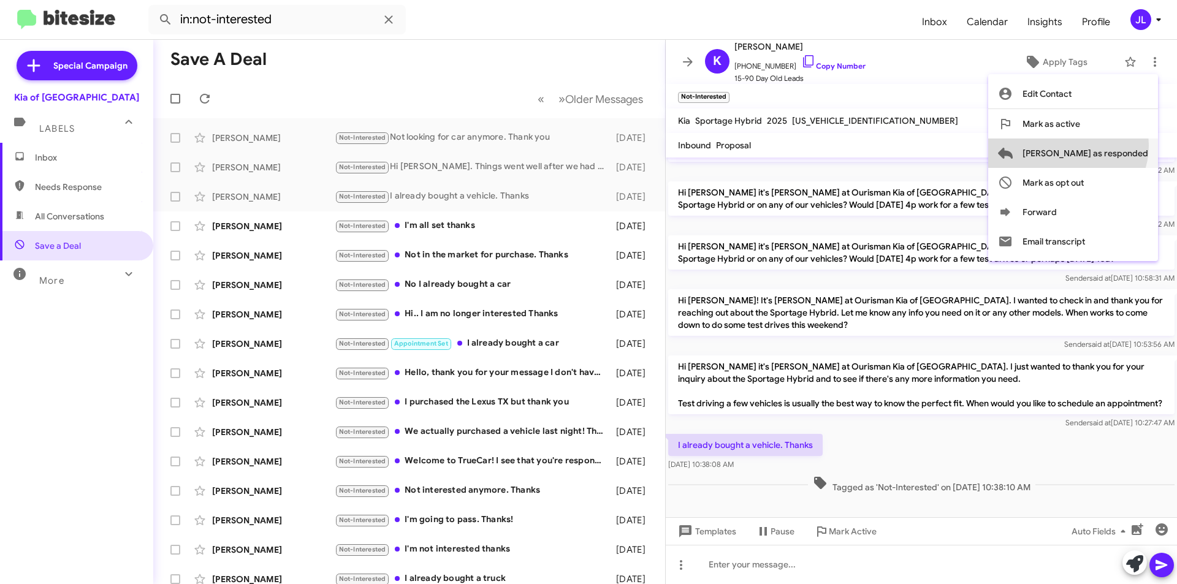
click at [1117, 145] on span "[PERSON_NAME] as responded" at bounding box center [1086, 153] width 126 height 29
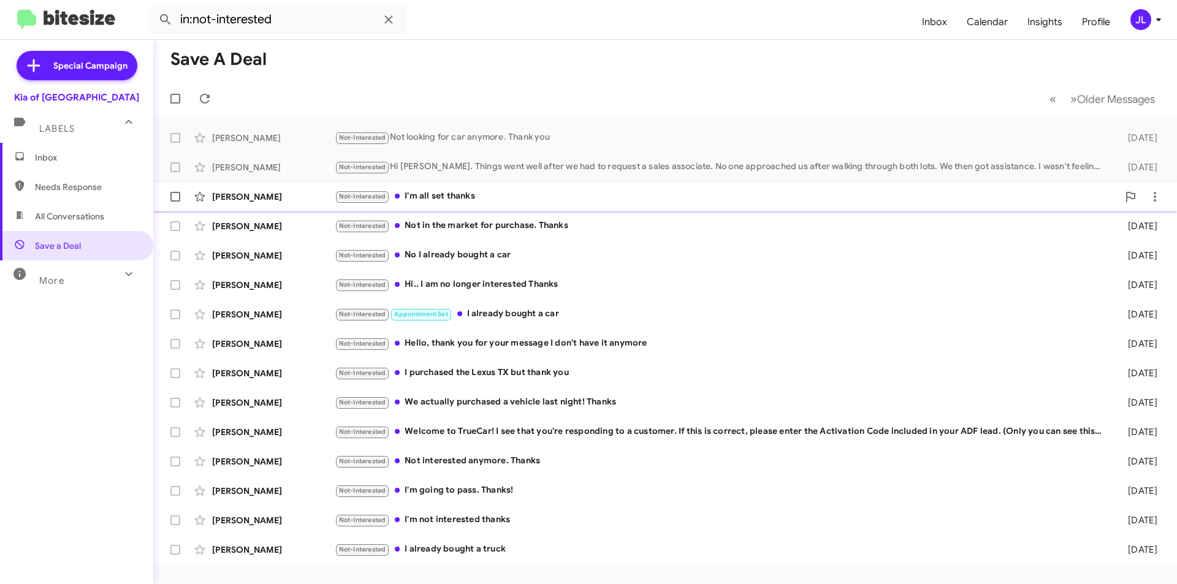
click at [441, 193] on div "Not-Interested I'm all set thanks" at bounding box center [727, 196] width 784 height 14
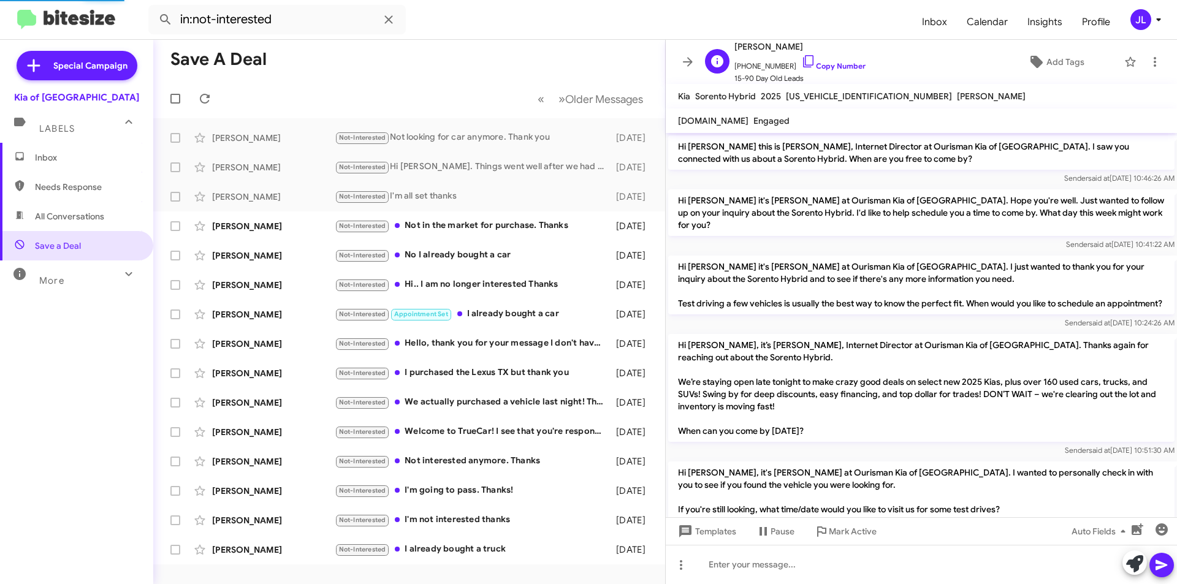
scroll to position [820, 0]
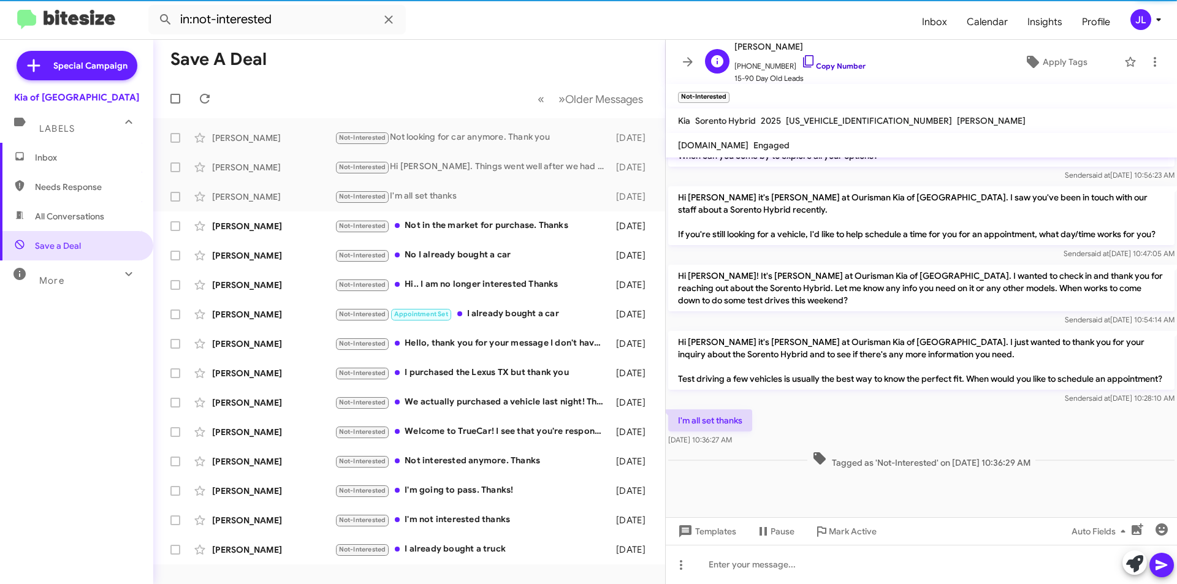
click at [838, 67] on link "Copy Number" at bounding box center [833, 65] width 64 height 9
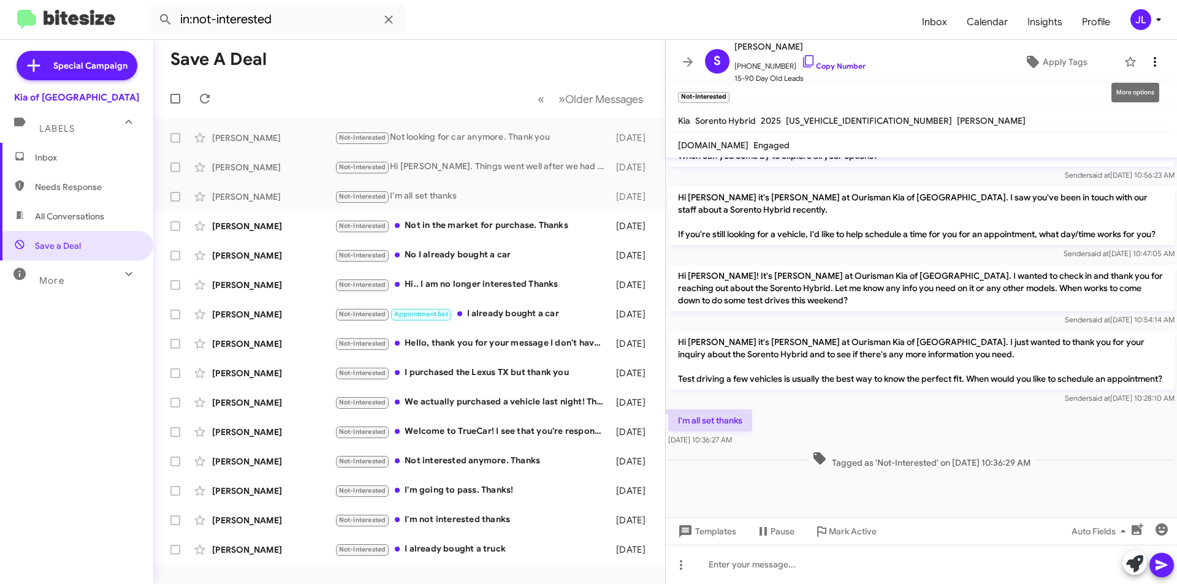
click at [1148, 66] on icon at bounding box center [1155, 62] width 15 height 15
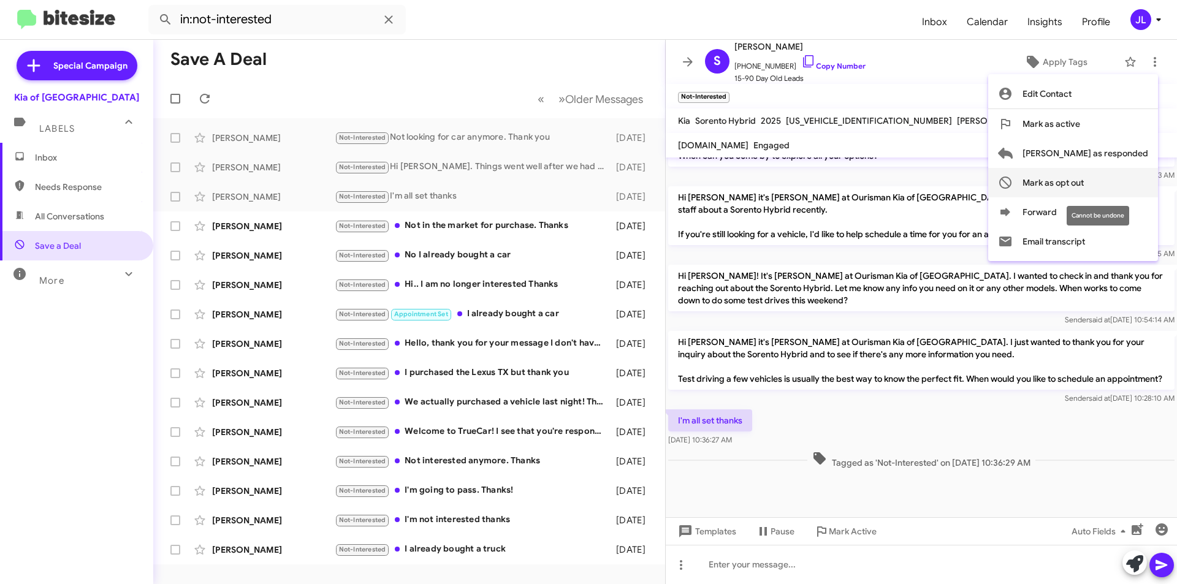
click at [1084, 191] on span "Mark as opt out" at bounding box center [1053, 182] width 61 height 29
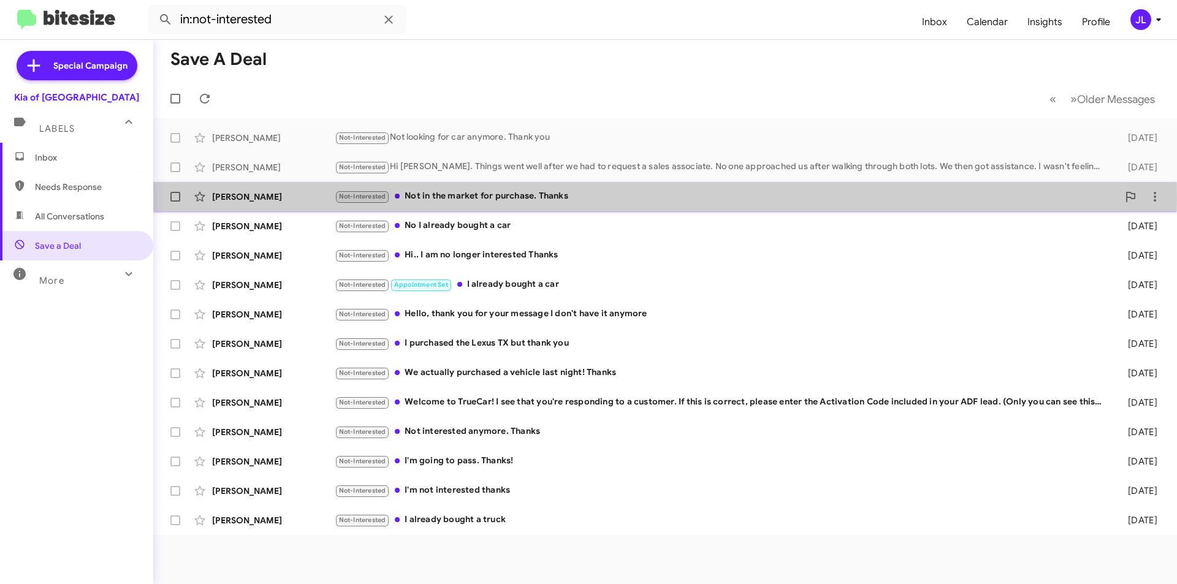
click at [451, 197] on div "Not-Interested Not in the market for purchase. Thanks" at bounding box center [727, 196] width 784 height 14
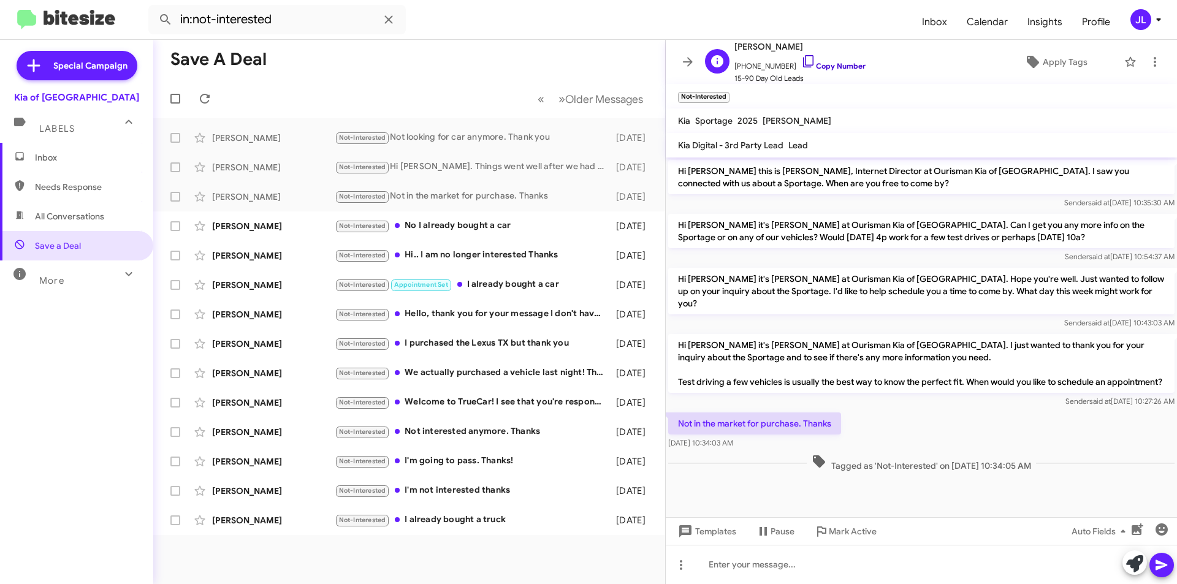
click at [820, 66] on link "Copy Number" at bounding box center [833, 65] width 64 height 9
click at [1148, 62] on icon at bounding box center [1155, 62] width 15 height 15
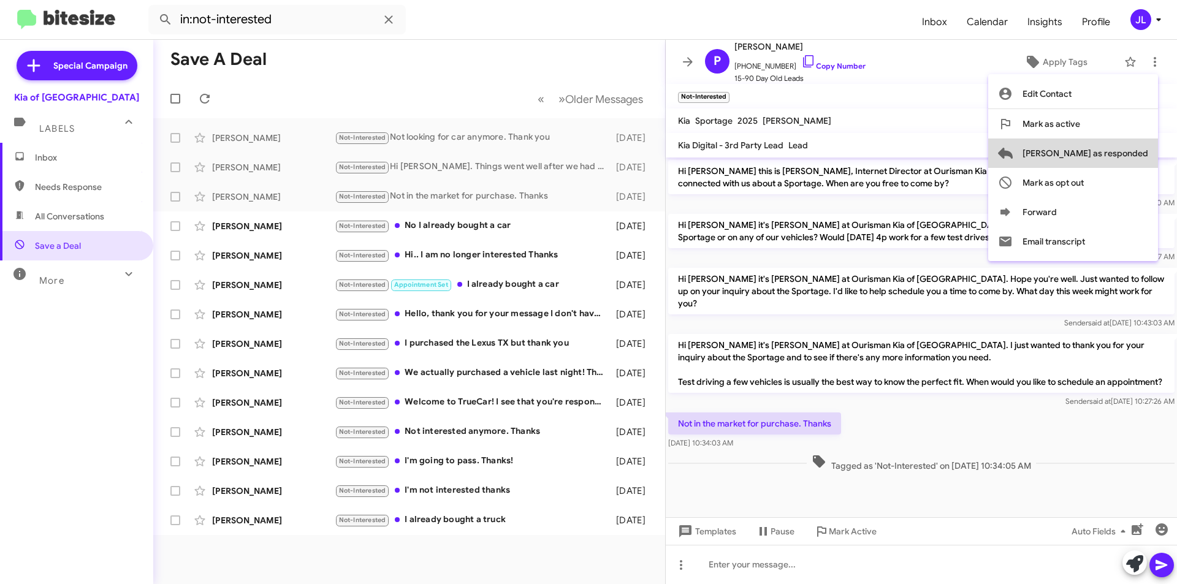
click at [1125, 156] on span "[PERSON_NAME] as responded" at bounding box center [1086, 153] width 126 height 29
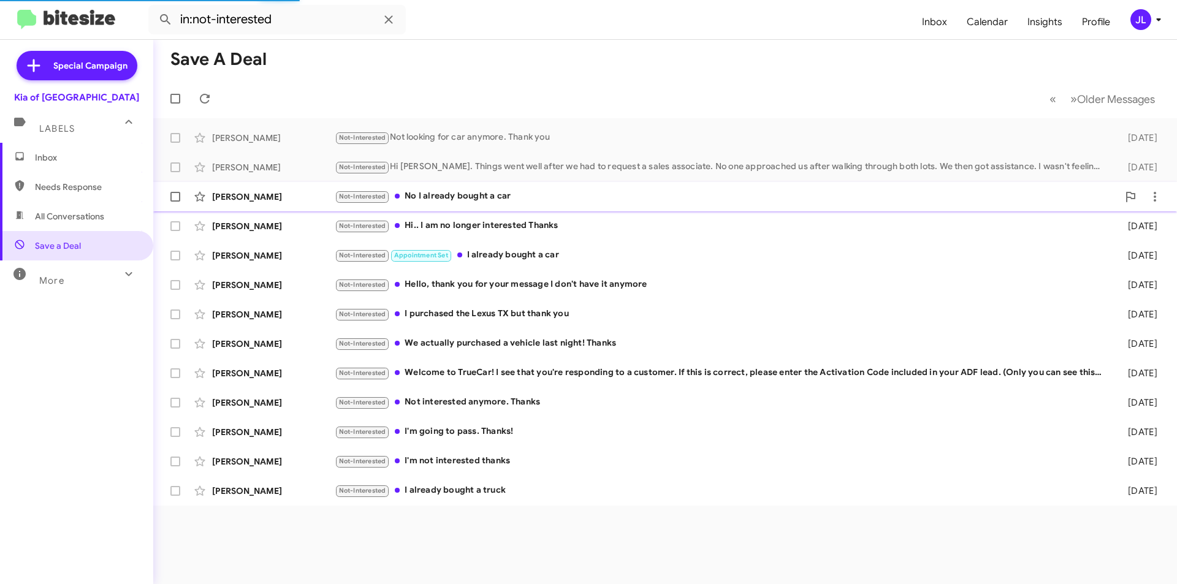
click at [467, 227] on div "Not-Interested Hi.. I am no longer interested Thanks" at bounding box center [722, 226] width 774 height 14
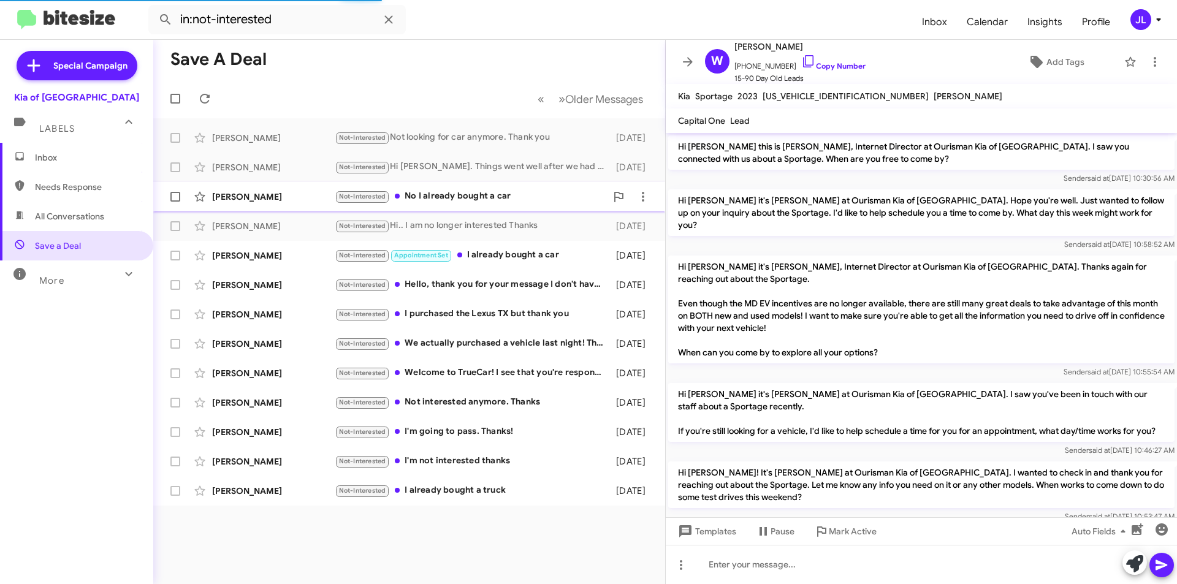
scroll to position [188, 0]
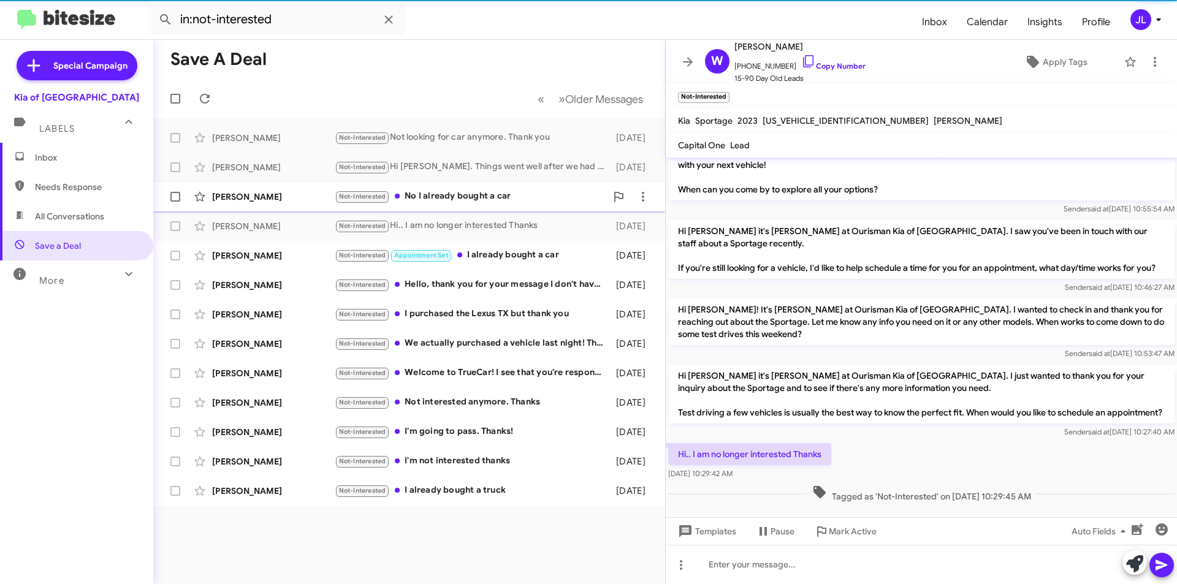
click at [457, 196] on div "Not-Interested No I already bought a car" at bounding box center [471, 196] width 272 height 14
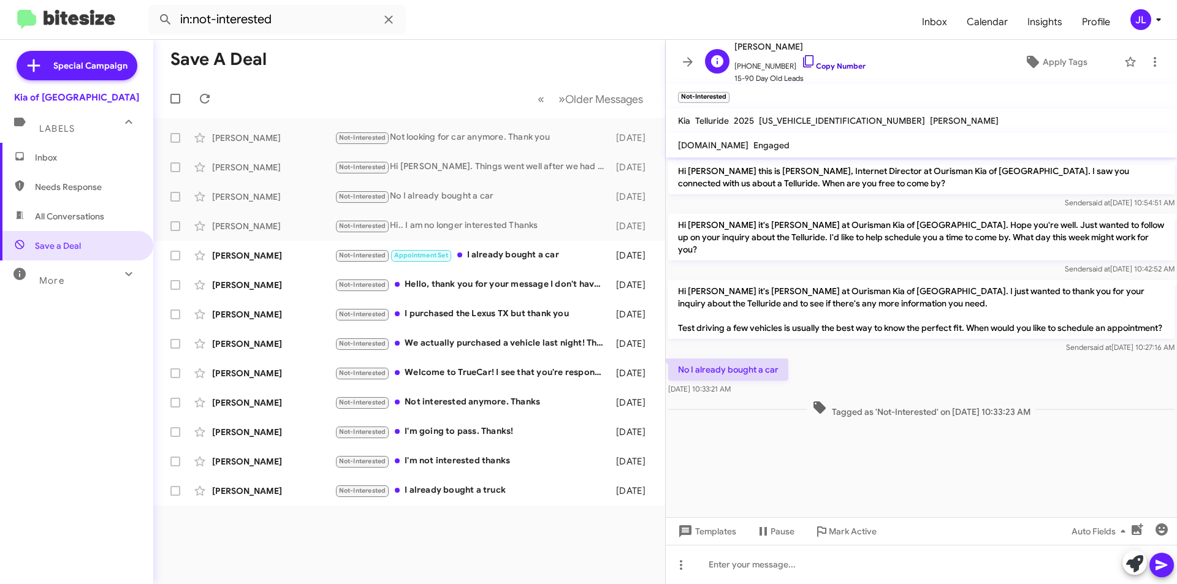
click at [835, 63] on link "Copy Number" at bounding box center [833, 65] width 64 height 9
click at [1143, 62] on span at bounding box center [1155, 62] width 25 height 15
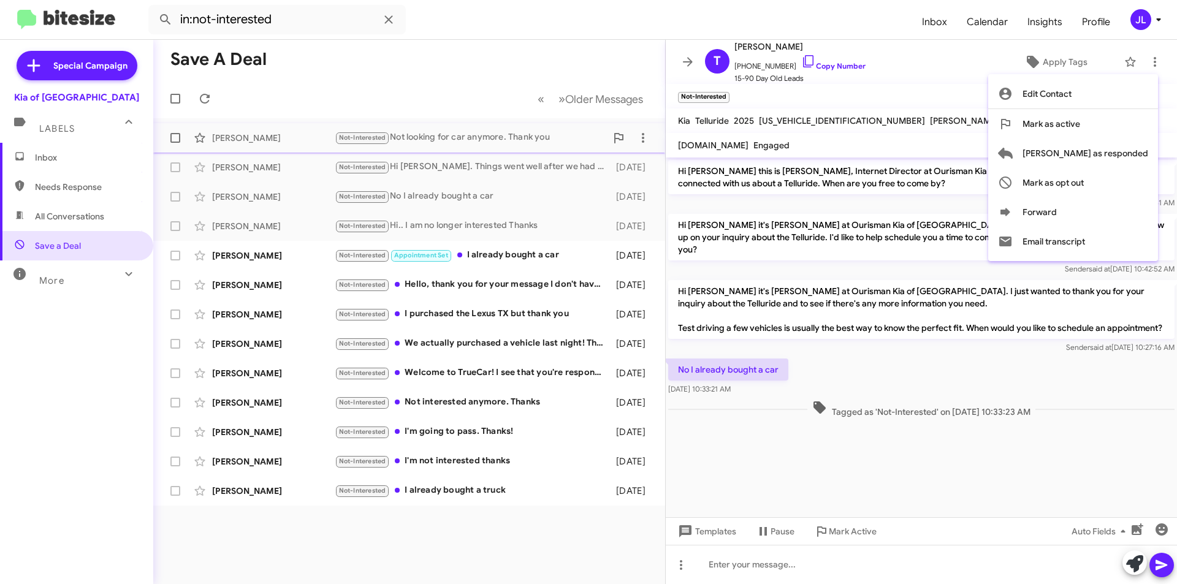
drag, startPoint x: 1124, startPoint y: 150, endPoint x: 1117, endPoint y: 147, distance: 7.4
click at [1124, 149] on span "[PERSON_NAME] as responded" at bounding box center [1086, 153] width 126 height 29
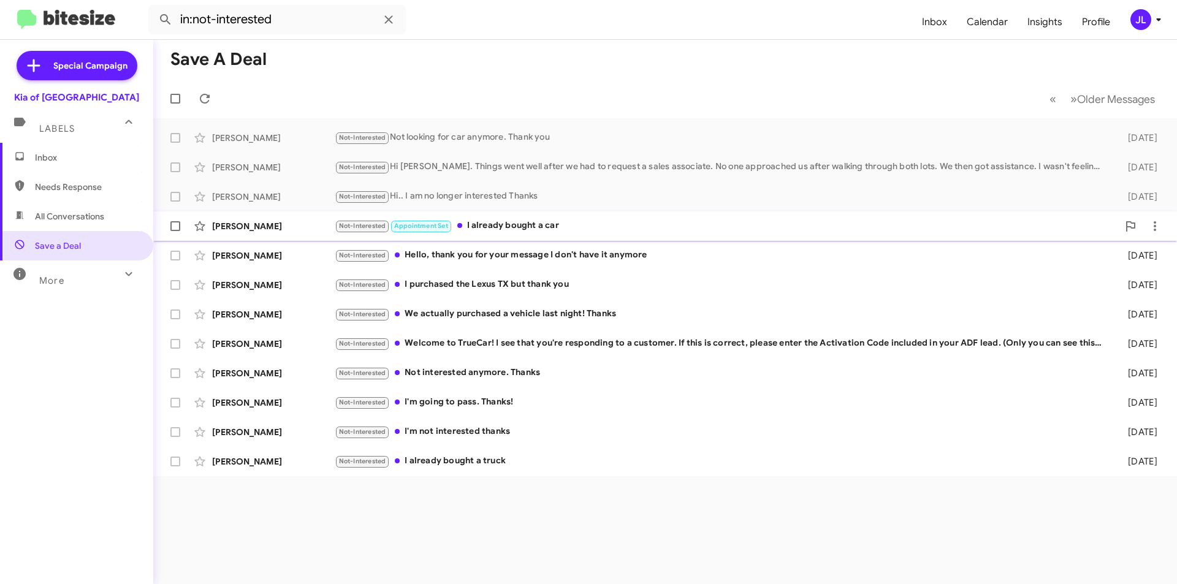
click at [529, 221] on div "Not-Interested Appointment Set I already bought a car" at bounding box center [727, 226] width 784 height 14
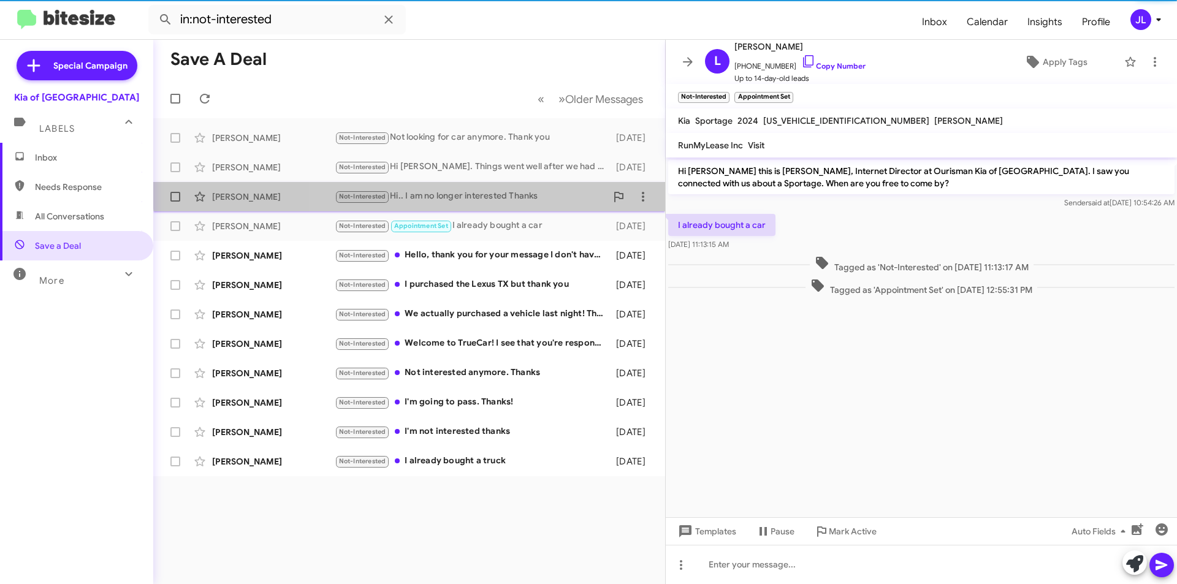
click at [493, 189] on div "[PERSON_NAME] Not-Interested Hi.. I am no longer interested Thanks [DATE]" at bounding box center [409, 197] width 492 height 25
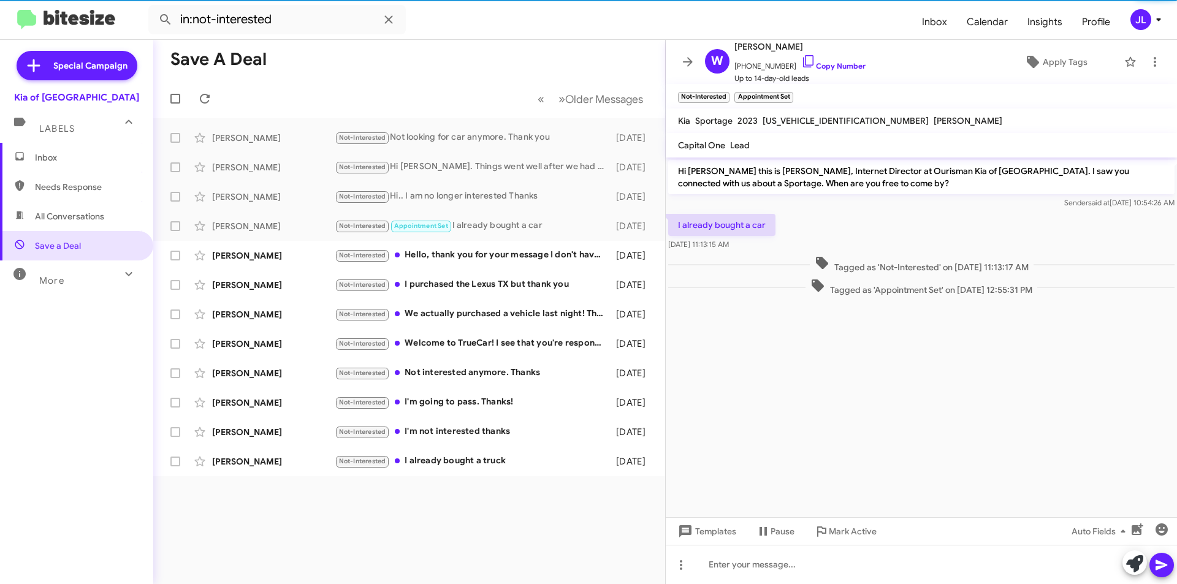
scroll to position [212, 0]
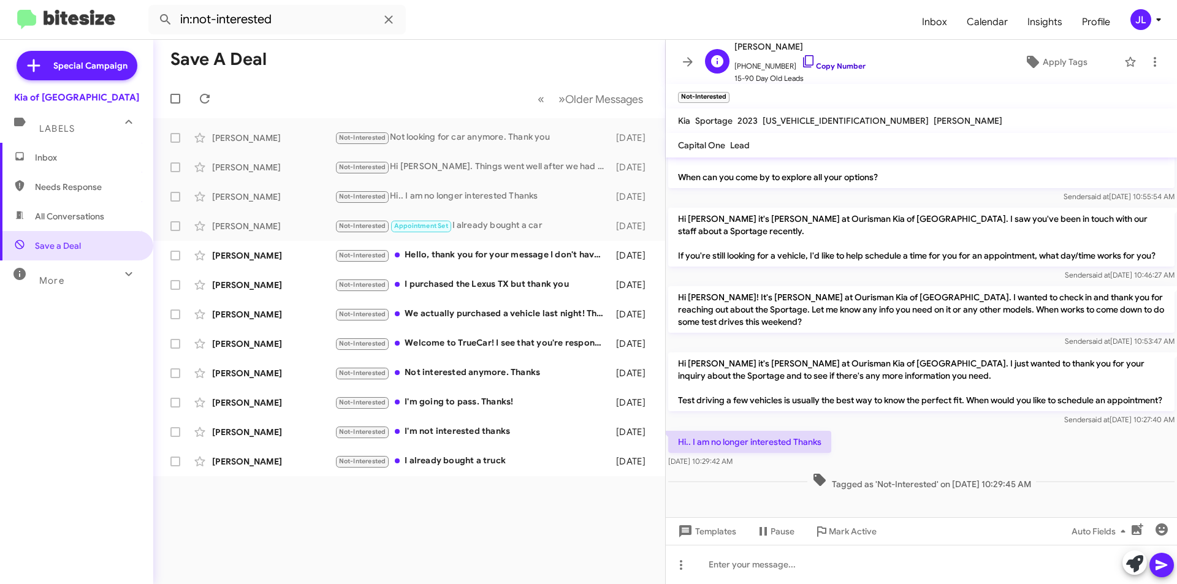
click at [839, 64] on link "Copy Number" at bounding box center [833, 65] width 64 height 9
click at [1148, 65] on icon at bounding box center [1155, 62] width 15 height 15
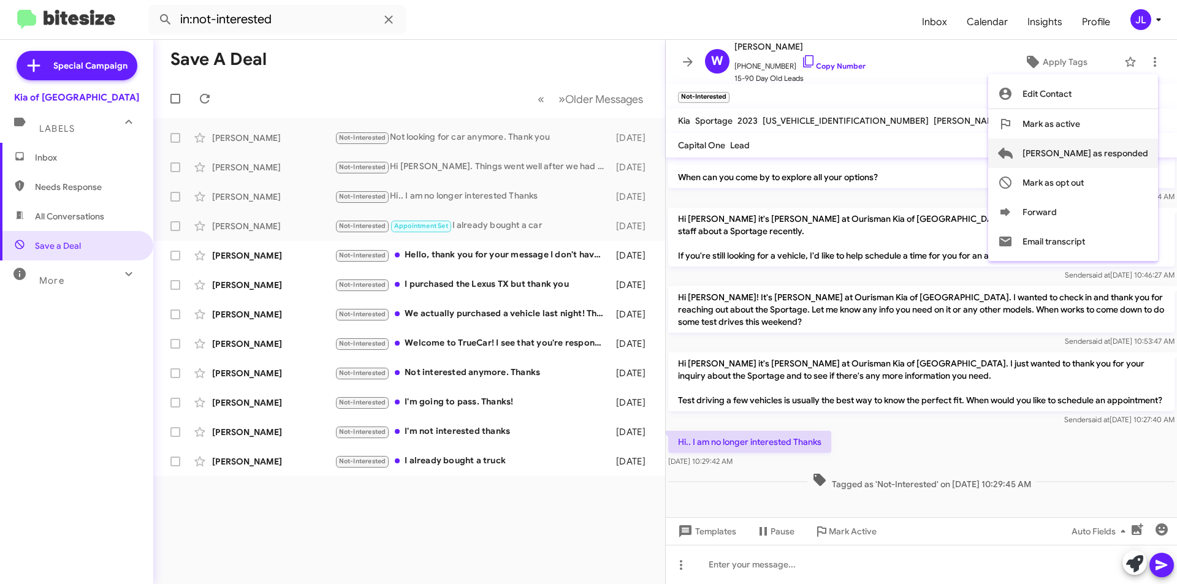
click at [1114, 156] on span "[PERSON_NAME] as responded" at bounding box center [1086, 153] width 126 height 29
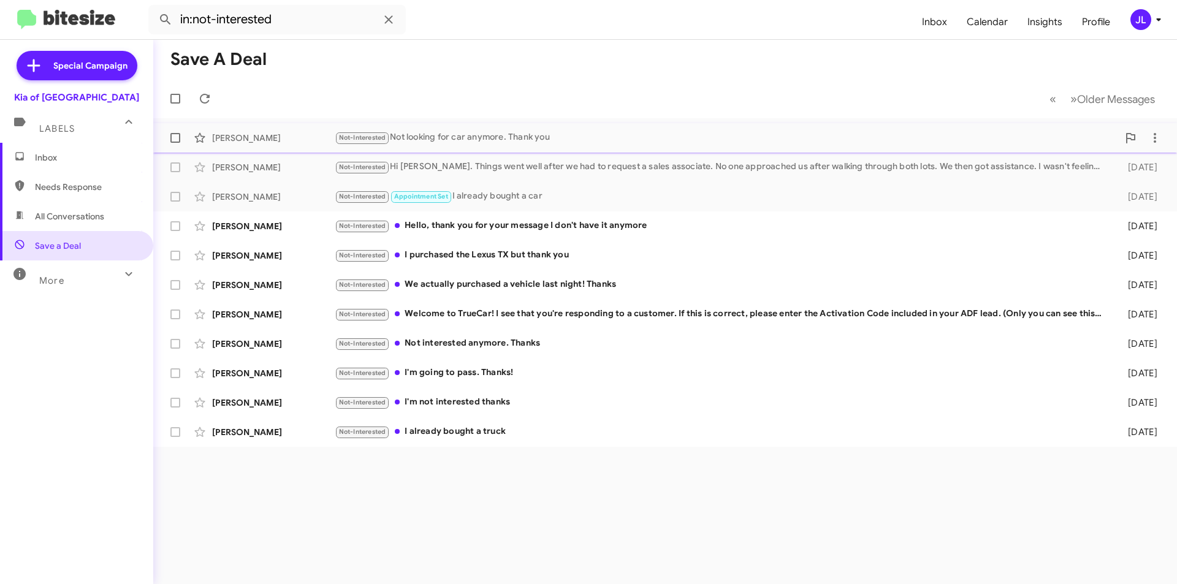
click at [465, 141] on div "Not-Interested Not looking for car anymore. Thank you" at bounding box center [727, 138] width 784 height 14
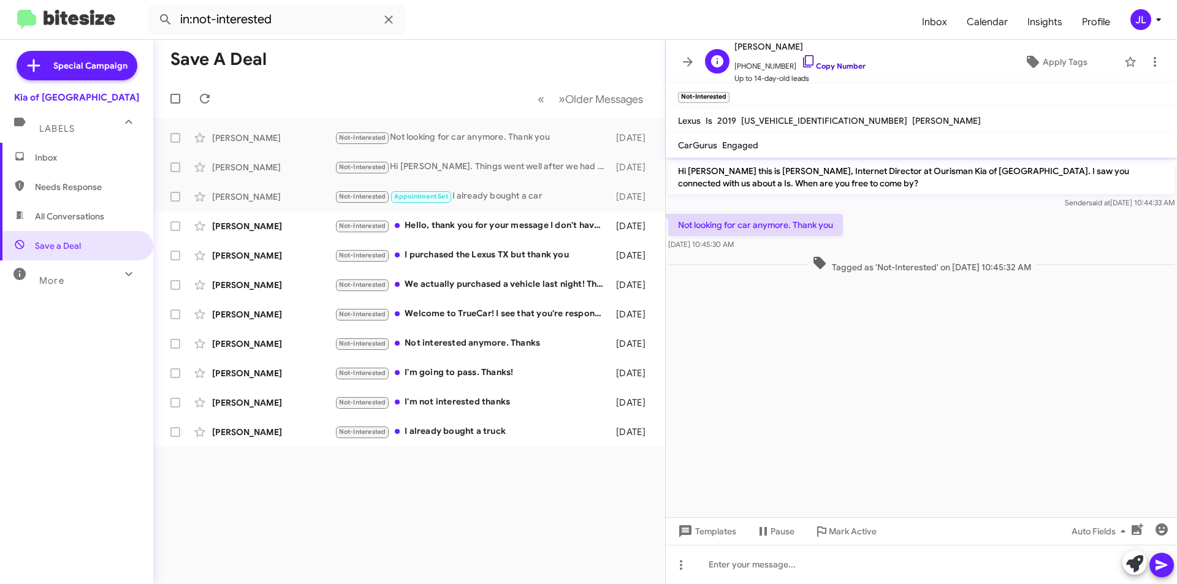
click at [824, 69] on link "Copy Number" at bounding box center [833, 65] width 64 height 9
click at [1148, 66] on icon at bounding box center [1155, 62] width 15 height 15
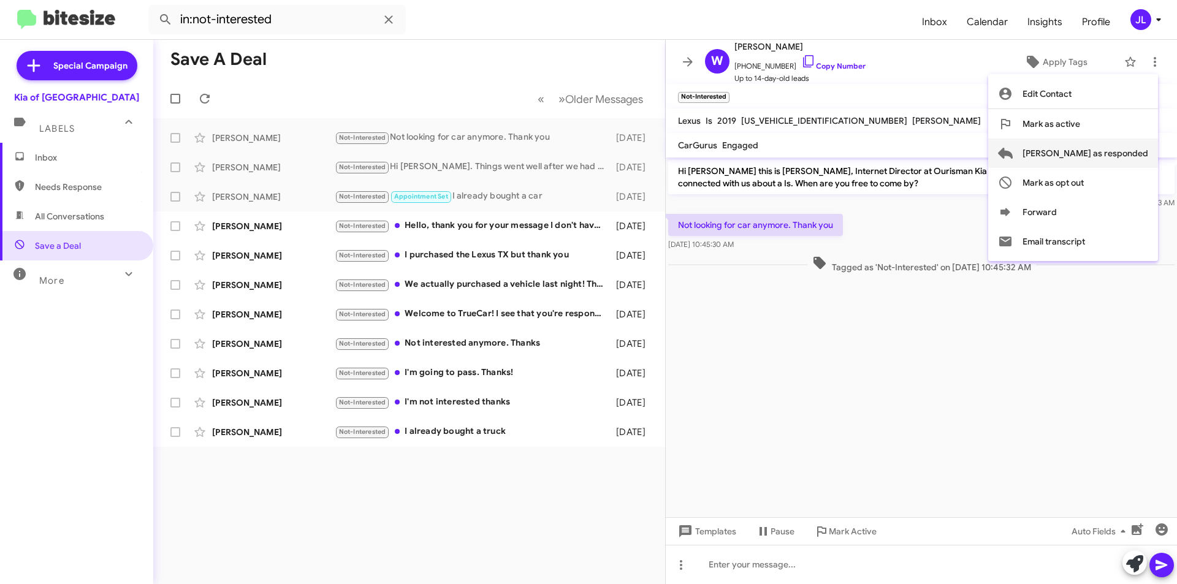
click at [1121, 151] on span "[PERSON_NAME] as responded" at bounding box center [1086, 153] width 126 height 29
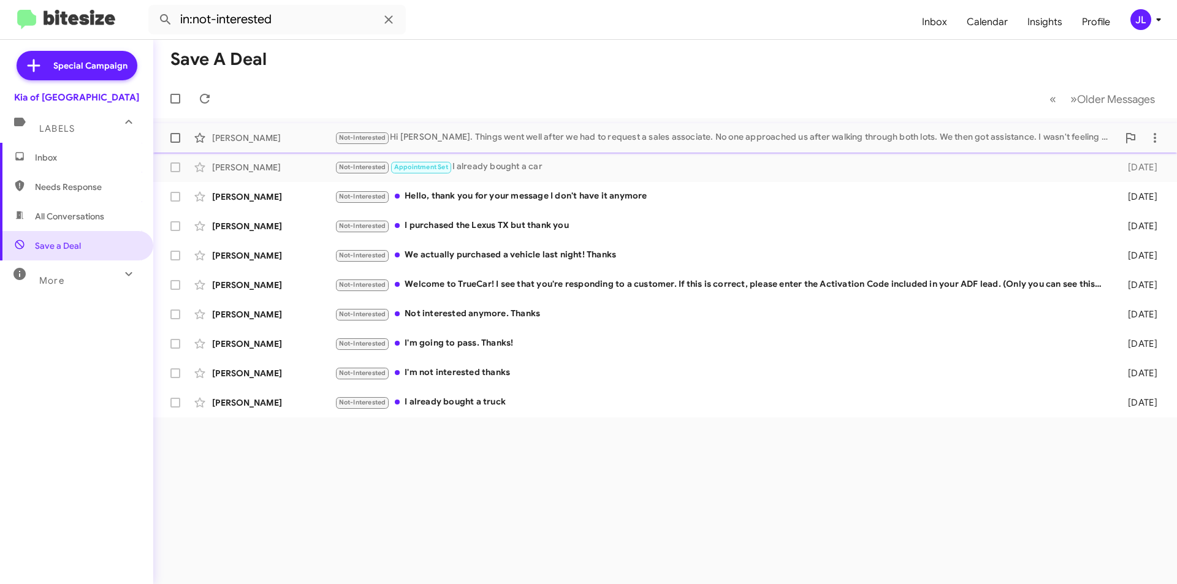
click at [501, 139] on div "Not-Interested Hi [PERSON_NAME]. Things went well after we had to request a sal…" at bounding box center [727, 138] width 784 height 14
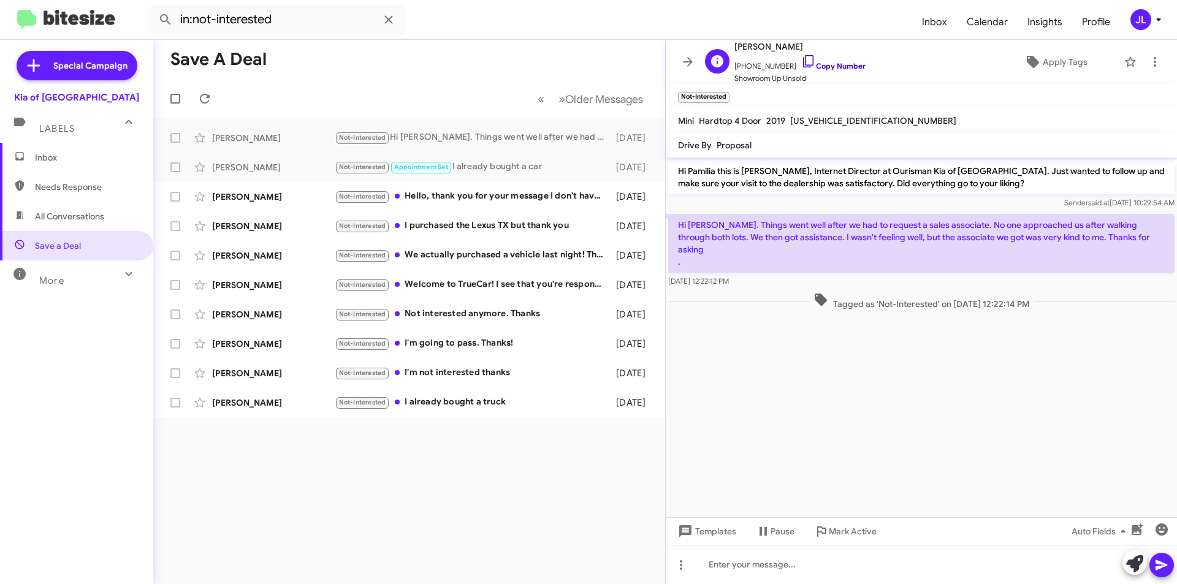
click at [827, 68] on link "Copy Number" at bounding box center [833, 65] width 64 height 9
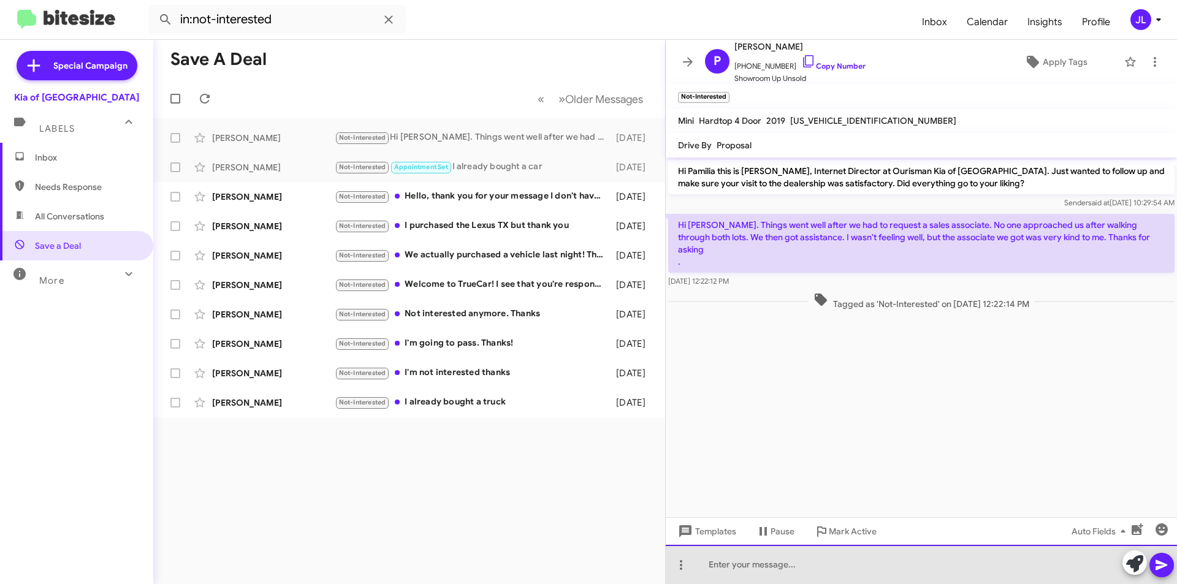
click at [770, 560] on div at bounding box center [921, 564] width 511 height 39
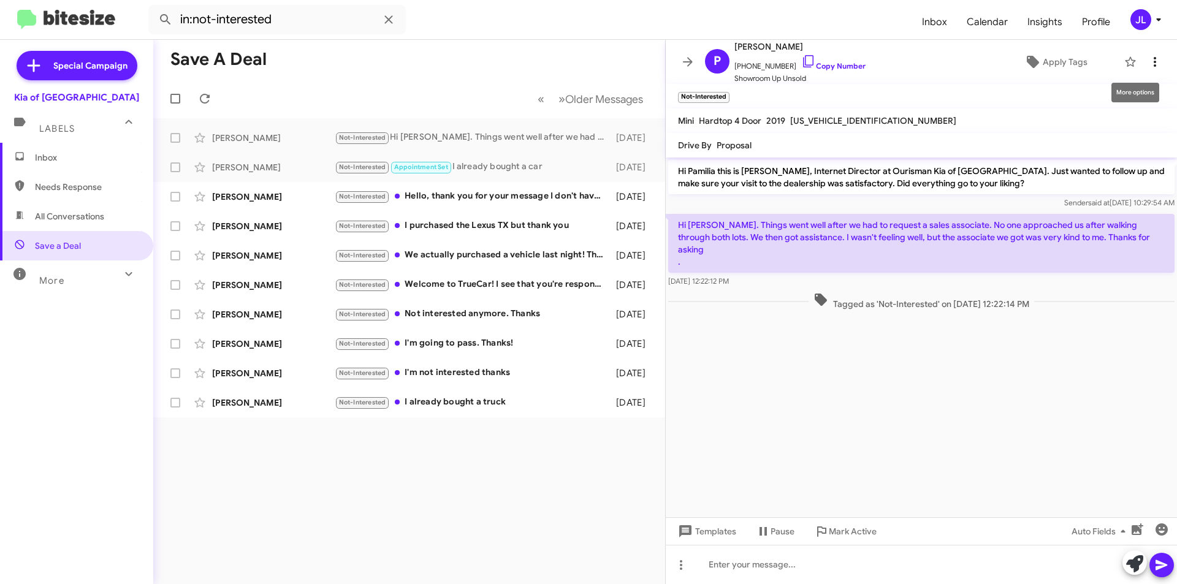
click at [1148, 66] on icon at bounding box center [1155, 62] width 15 height 15
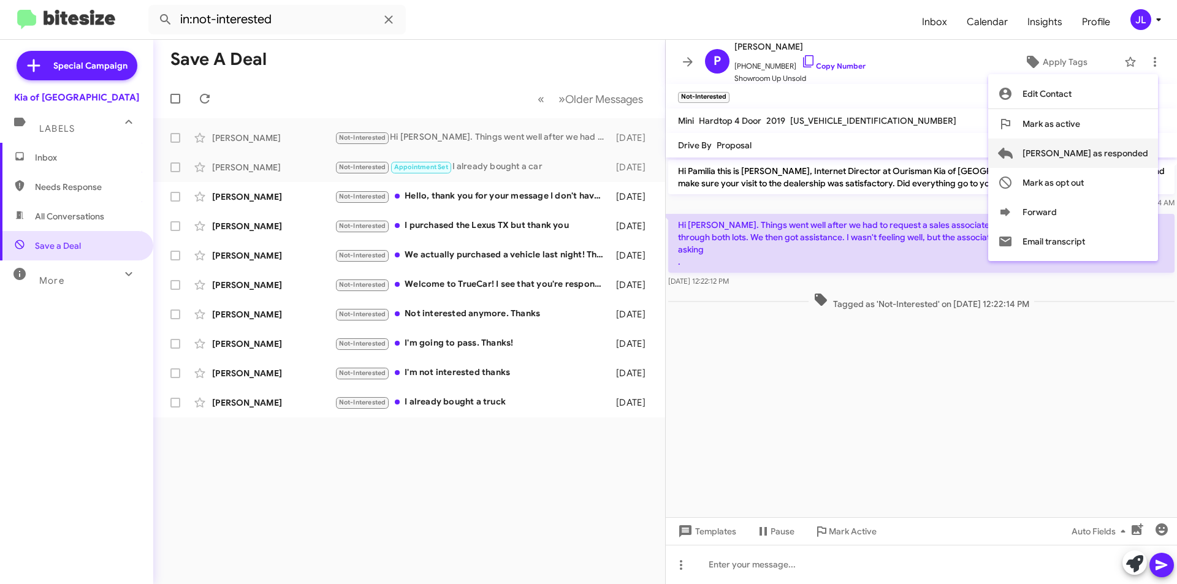
click at [1121, 140] on span "[PERSON_NAME] as responded" at bounding box center [1086, 153] width 126 height 29
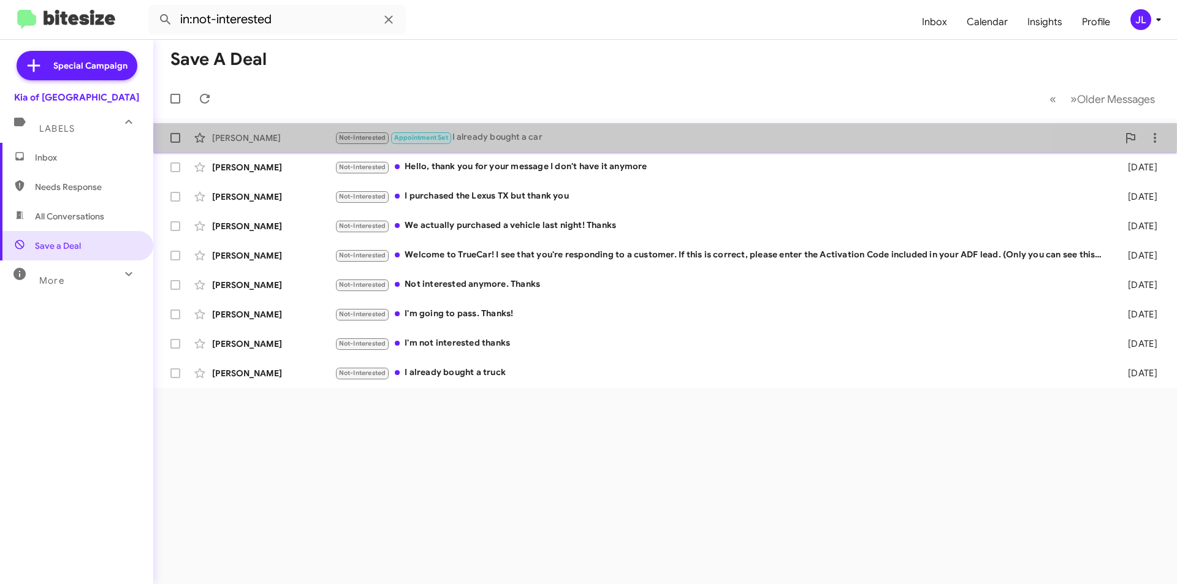
click at [492, 139] on div "Not-Interested Appointment Set I already bought a car" at bounding box center [727, 138] width 784 height 14
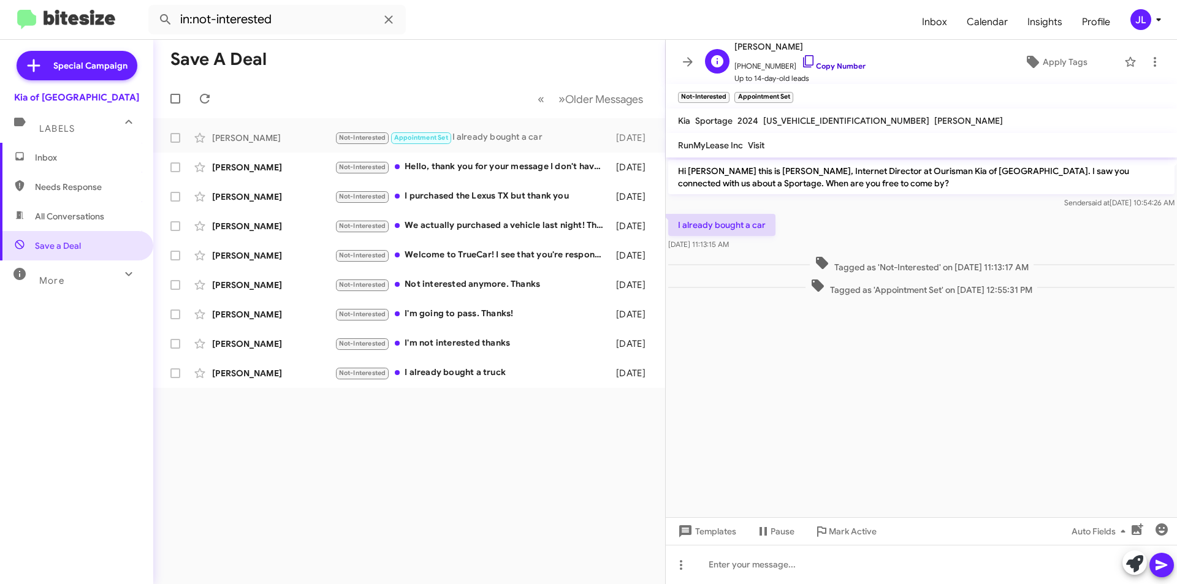
click at [834, 67] on link "Copy Number" at bounding box center [833, 65] width 64 height 9
click at [1036, 19] on span "Insights" at bounding box center [1045, 22] width 55 height 36
